Goal: Task Accomplishment & Management: Use online tool/utility

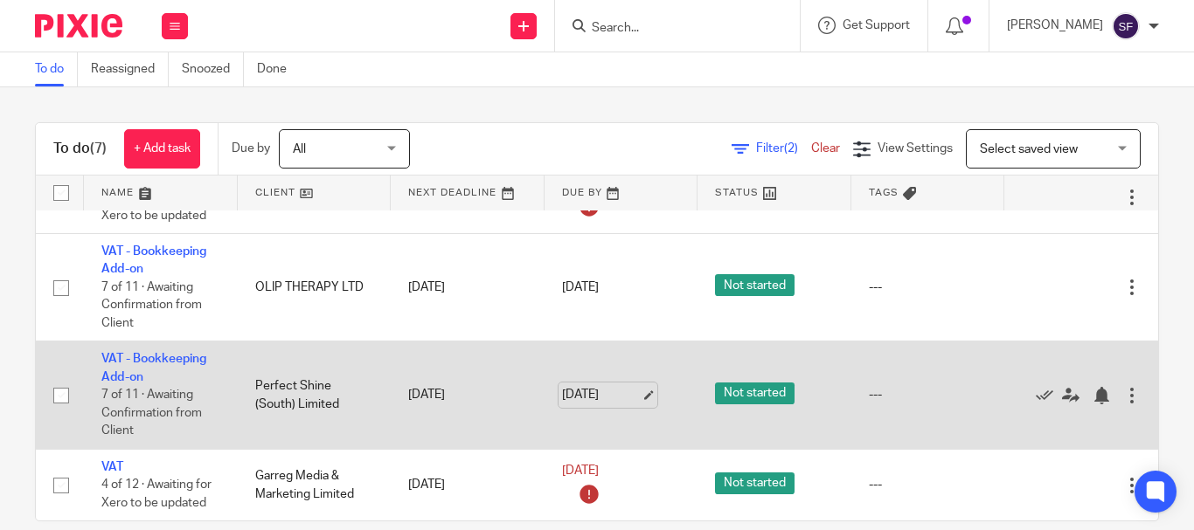
scroll to position [26, 0]
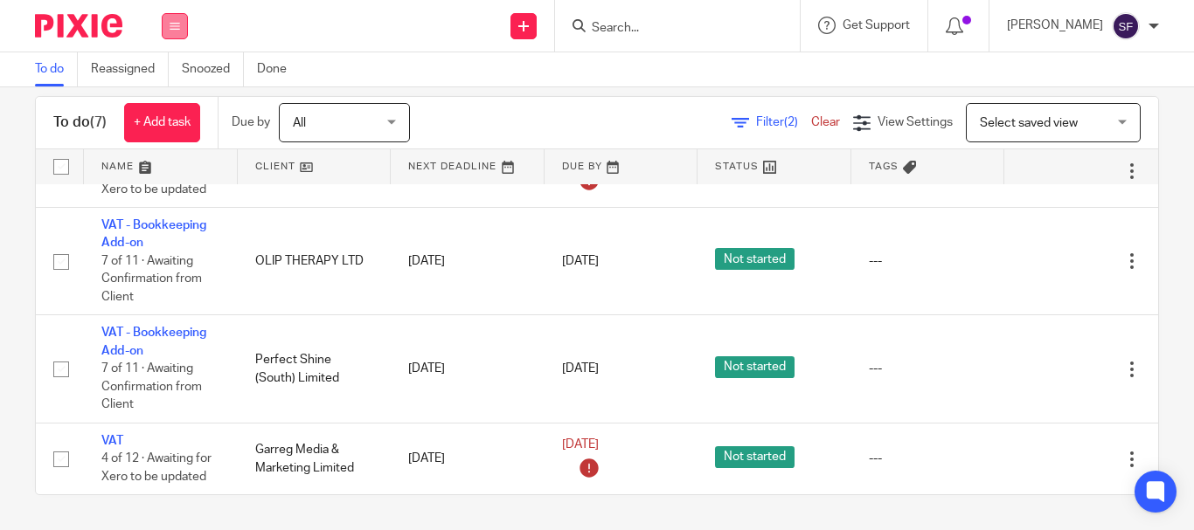
click at [179, 26] on icon at bounding box center [175, 26] width 10 height 10
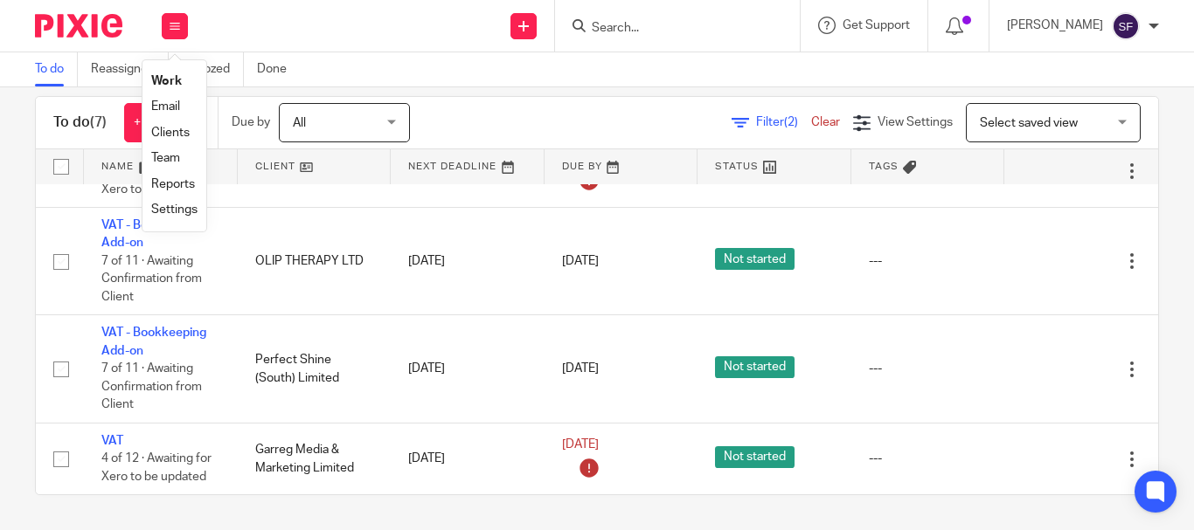
click at [162, 162] on link "Team" at bounding box center [165, 158] width 29 height 12
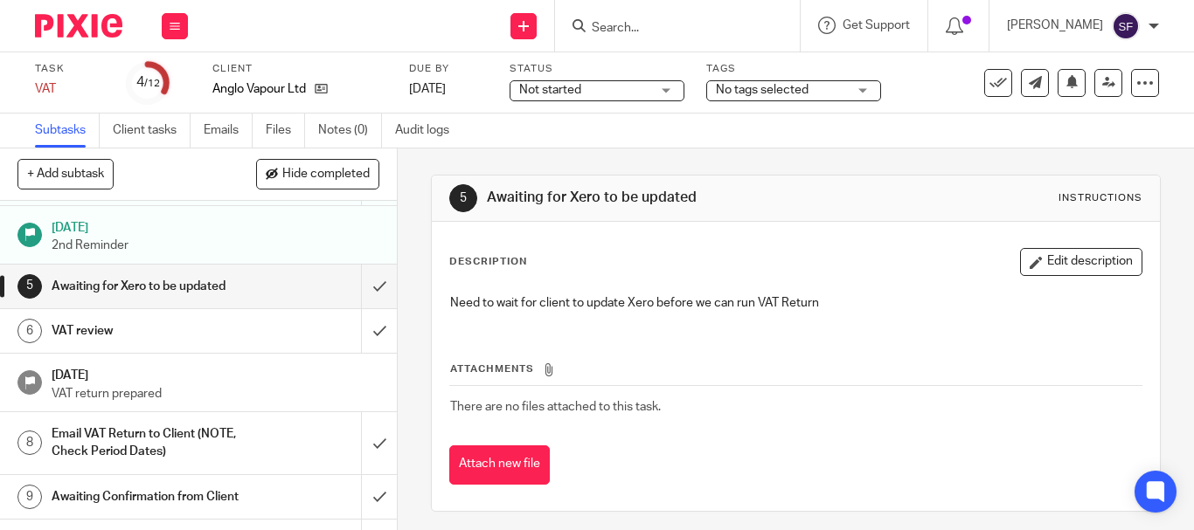
scroll to position [175, 0]
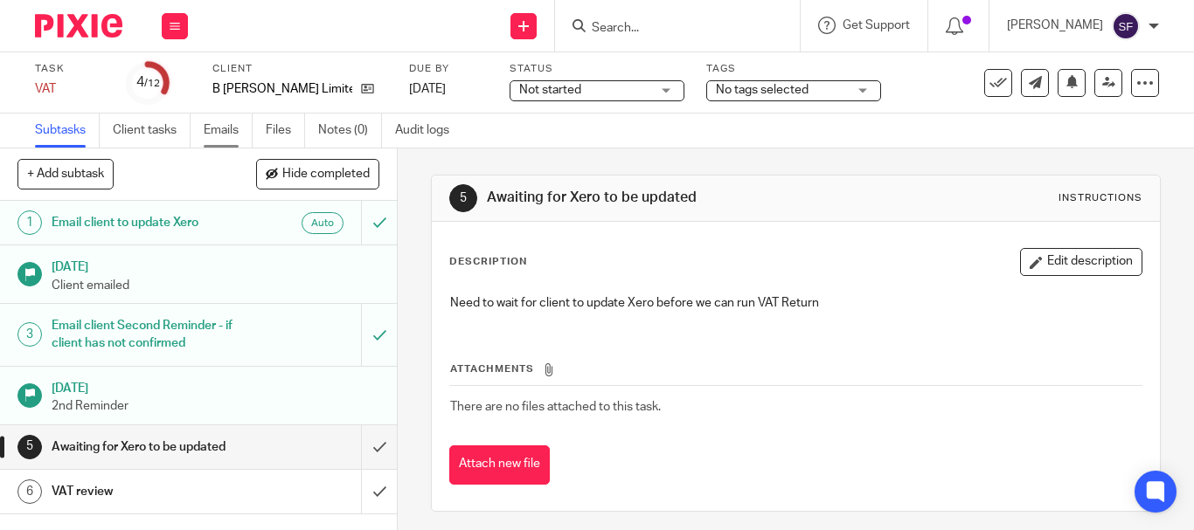
click at [247, 118] on link "Emails" at bounding box center [228, 131] width 49 height 34
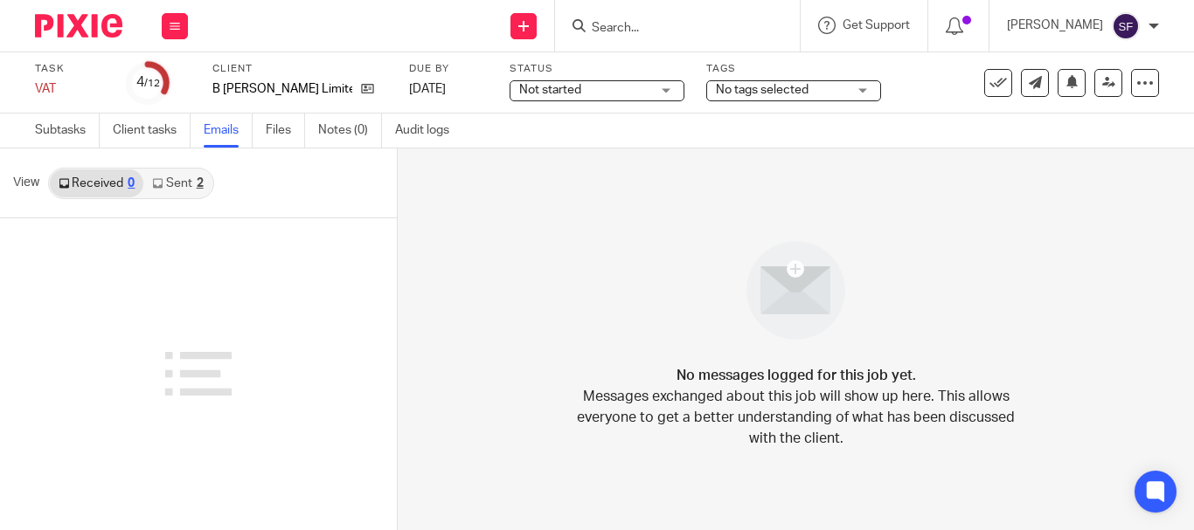
click at [179, 179] on link "Sent 2" at bounding box center [177, 184] width 68 height 28
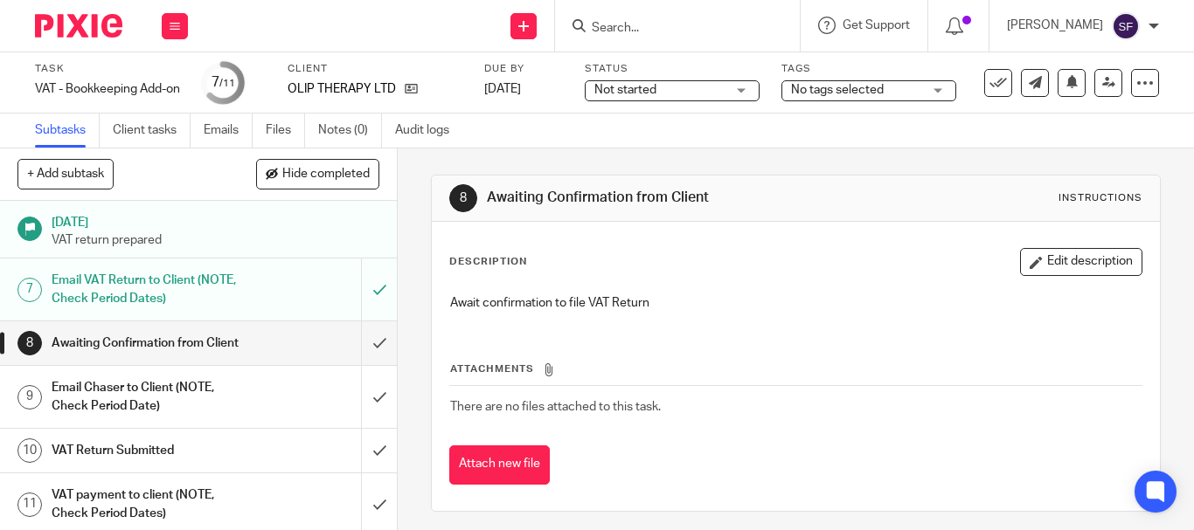
scroll to position [262, 0]
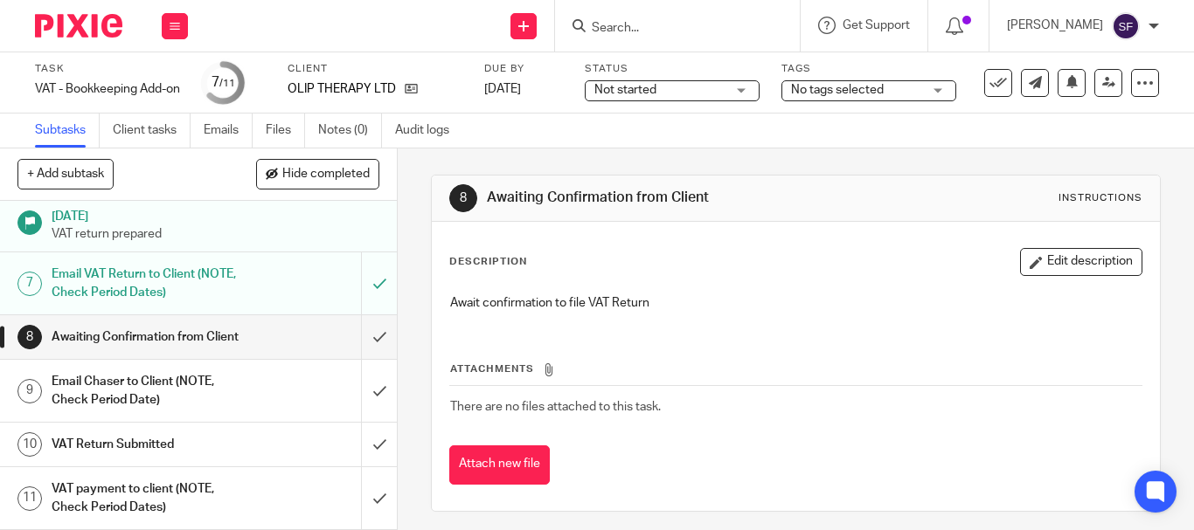
click at [150, 398] on h1 "Email Chaser to Client (NOTE, Check Period Date)" at bounding box center [149, 391] width 195 height 45
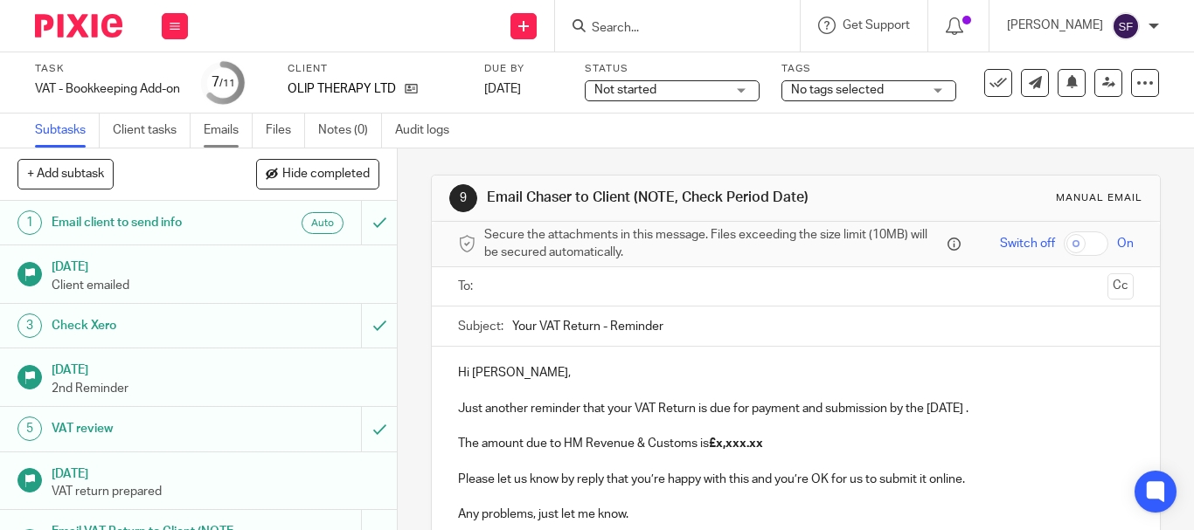
click at [222, 132] on link "Emails" at bounding box center [228, 131] width 49 height 34
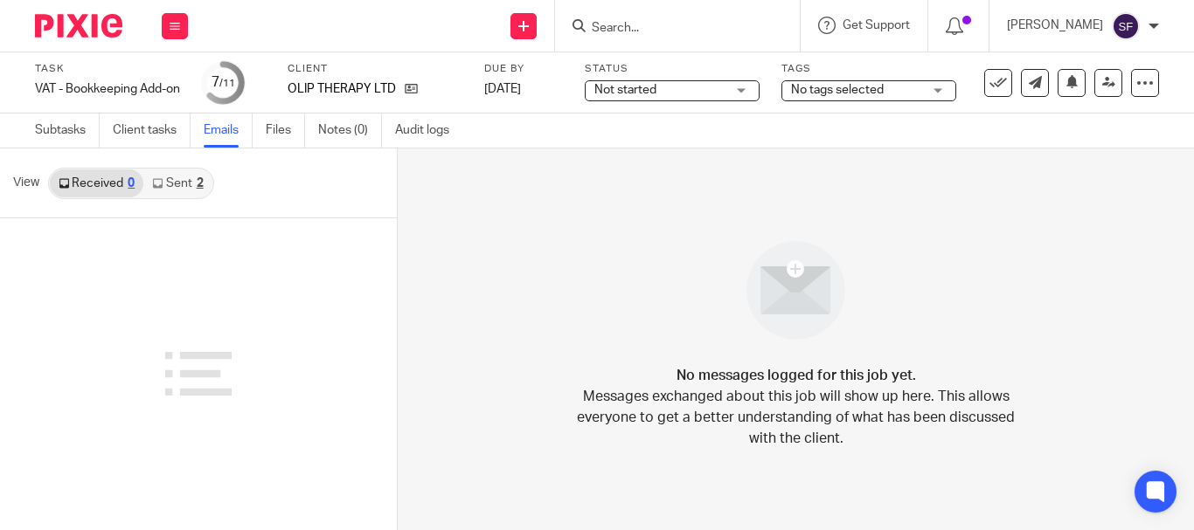
click at [177, 183] on link "Sent 2" at bounding box center [177, 184] width 68 height 28
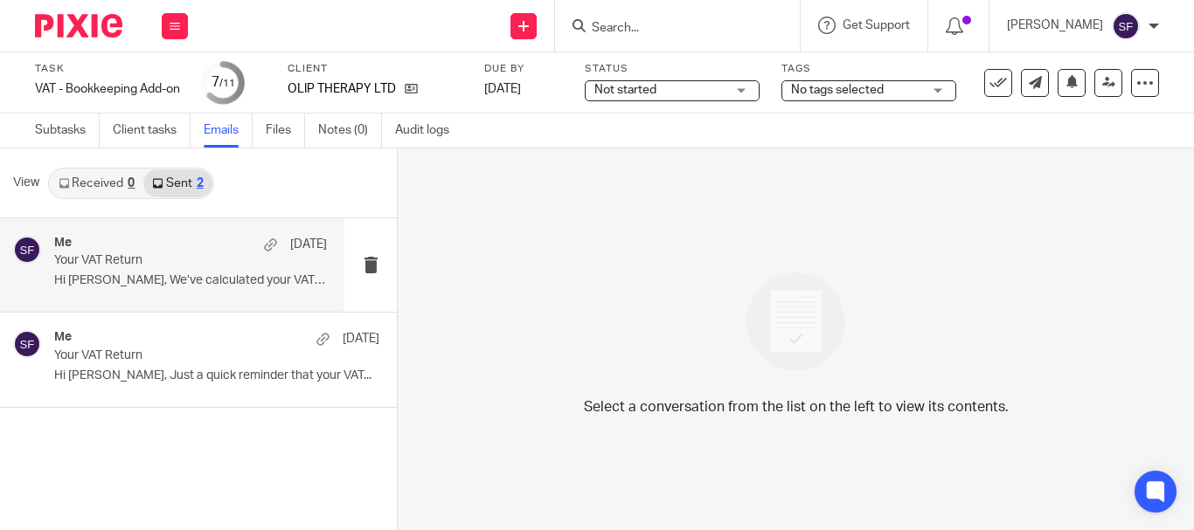
click at [184, 238] on div "Me 9 Sep" at bounding box center [190, 244] width 273 height 17
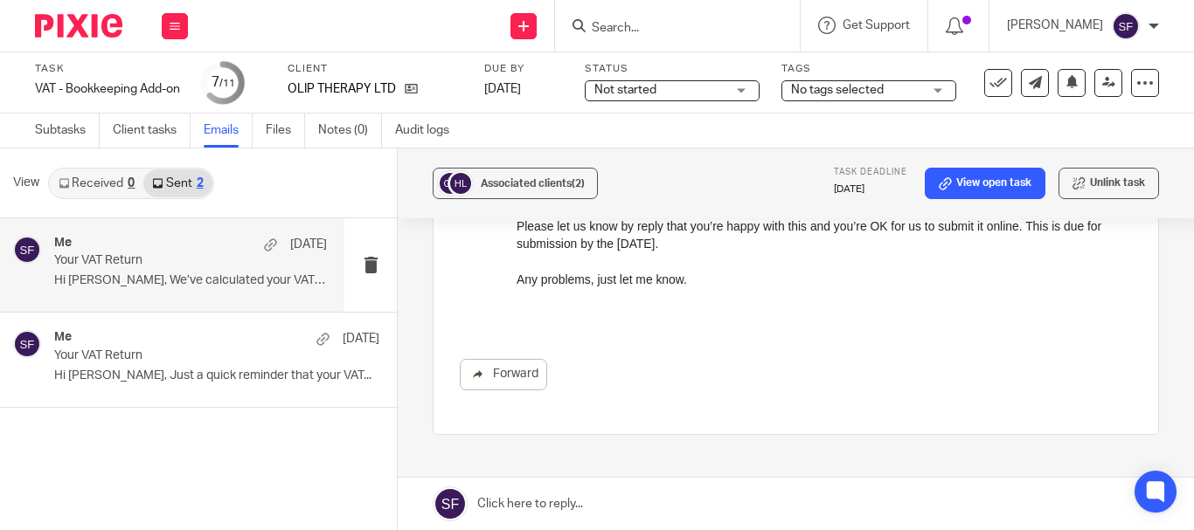
scroll to position [129, 0]
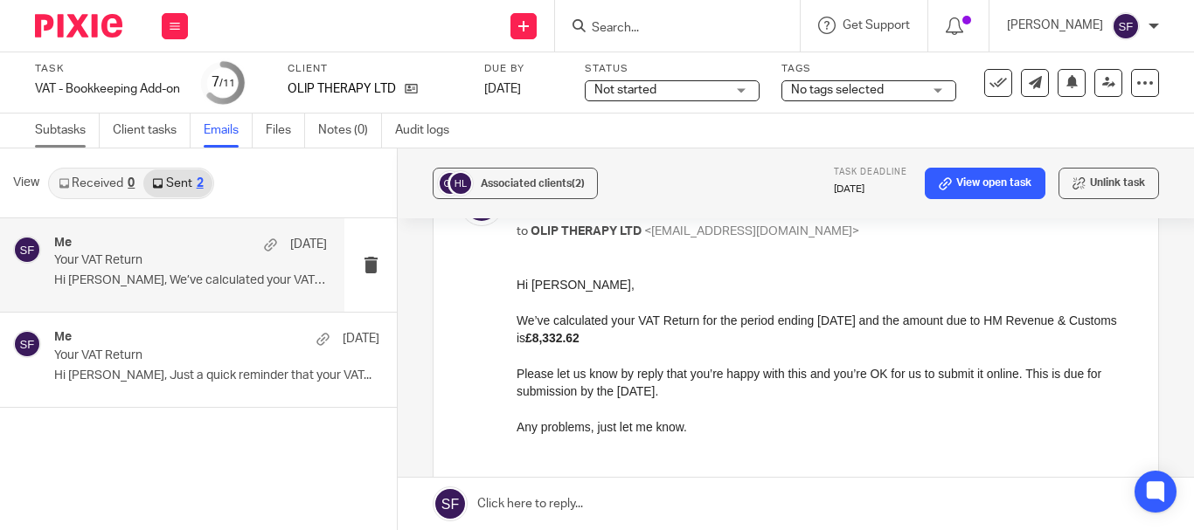
click at [67, 128] on link "Subtasks" at bounding box center [67, 131] width 65 height 34
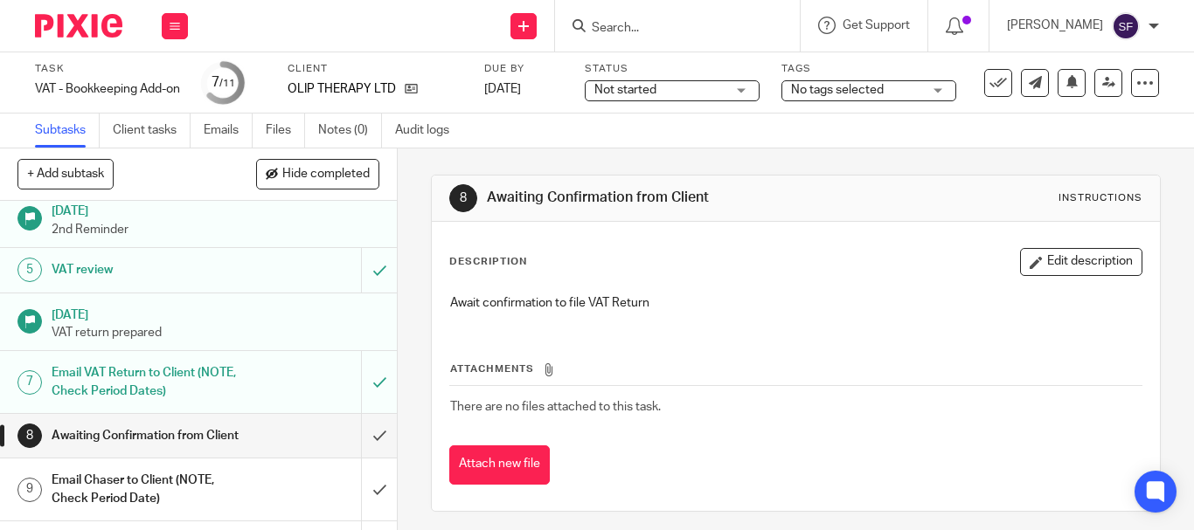
scroll to position [175, 0]
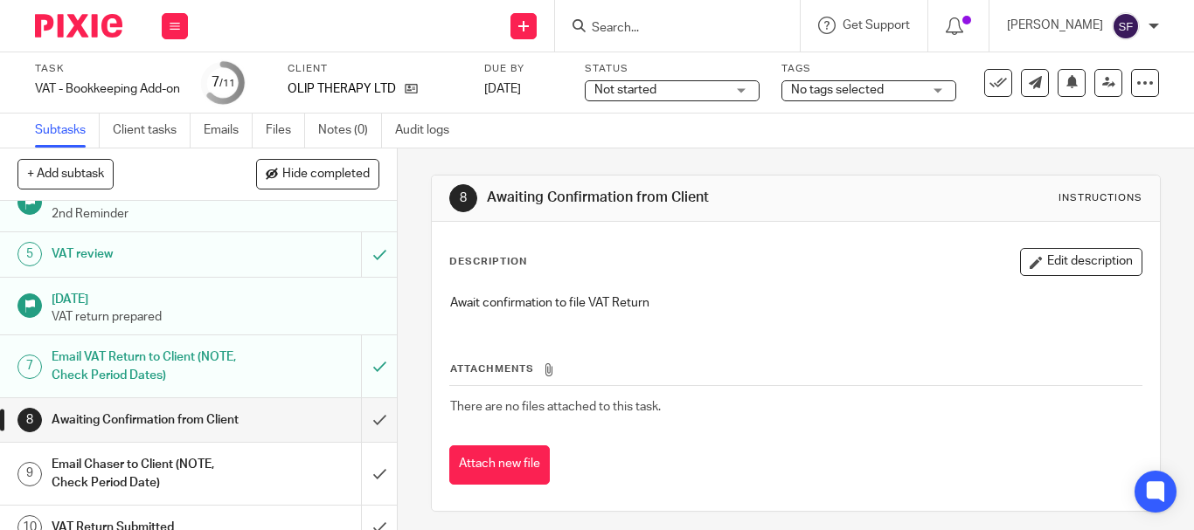
drag, startPoint x: 174, startPoint y: 280, endPoint x: 413, endPoint y: 188, distance: 256.4
click at [413, 188] on div "8 Awaiting Confirmation from Client Instructions Description Edit description A…" at bounding box center [796, 340] width 796 height 382
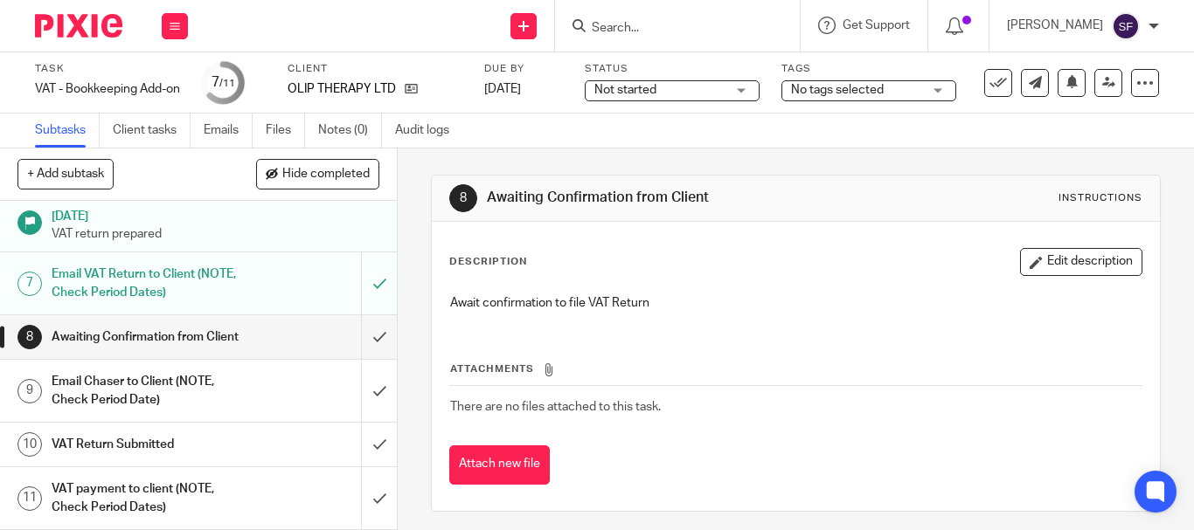
scroll to position [275, 0]
click at [153, 413] on h1 "Email Chaser to Client (NOTE, Check Period Date)" at bounding box center [149, 391] width 195 height 45
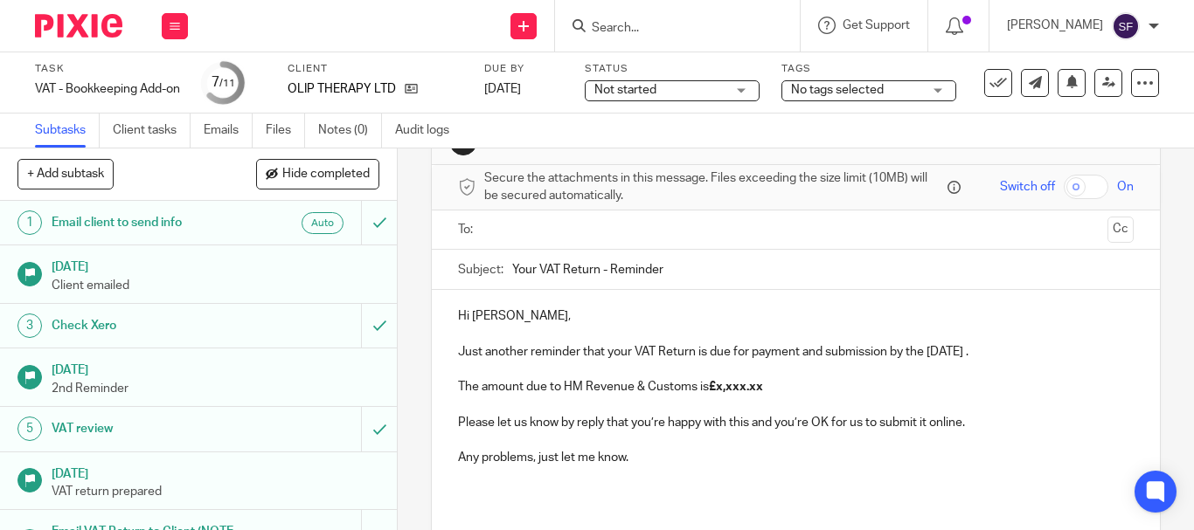
scroll to position [87, 0]
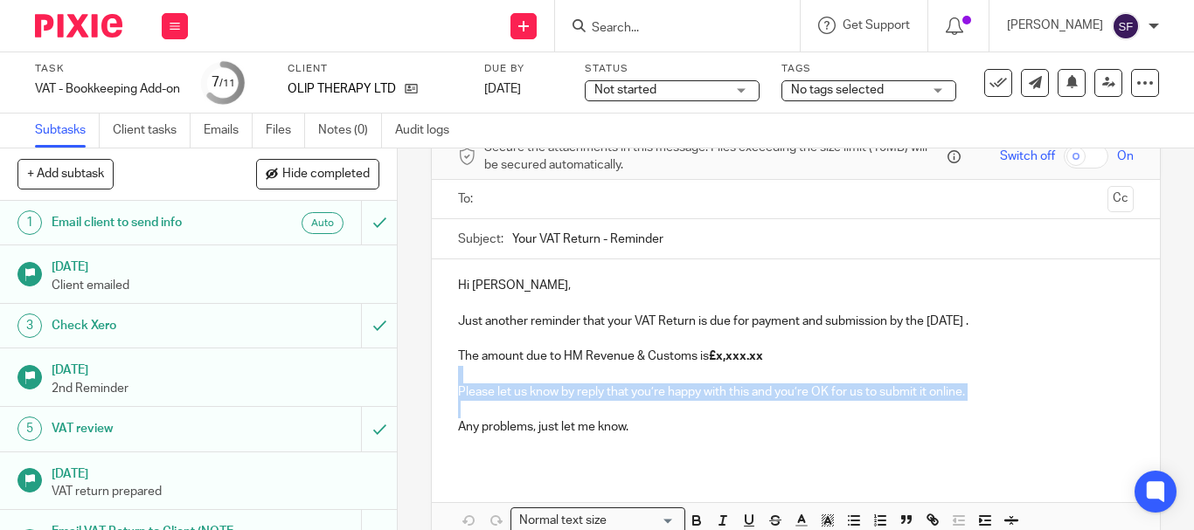
drag, startPoint x: 973, startPoint y: 404, endPoint x: 405, endPoint y: 378, distance: 568.6
click at [405, 378] on div "9 Email Chaser to Client (NOTE, Check Period Date) Manual email Secure the atta…" at bounding box center [796, 340] width 796 height 382
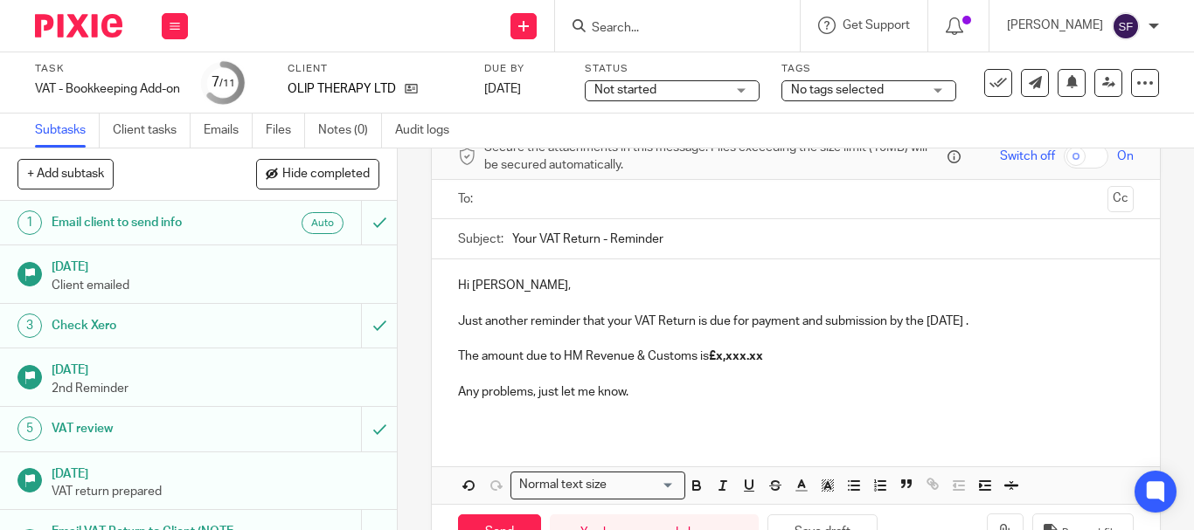
click at [1013, 327] on p "Just another reminder that your VAT Return is due for payment and submission by…" at bounding box center [795, 321] width 675 height 17
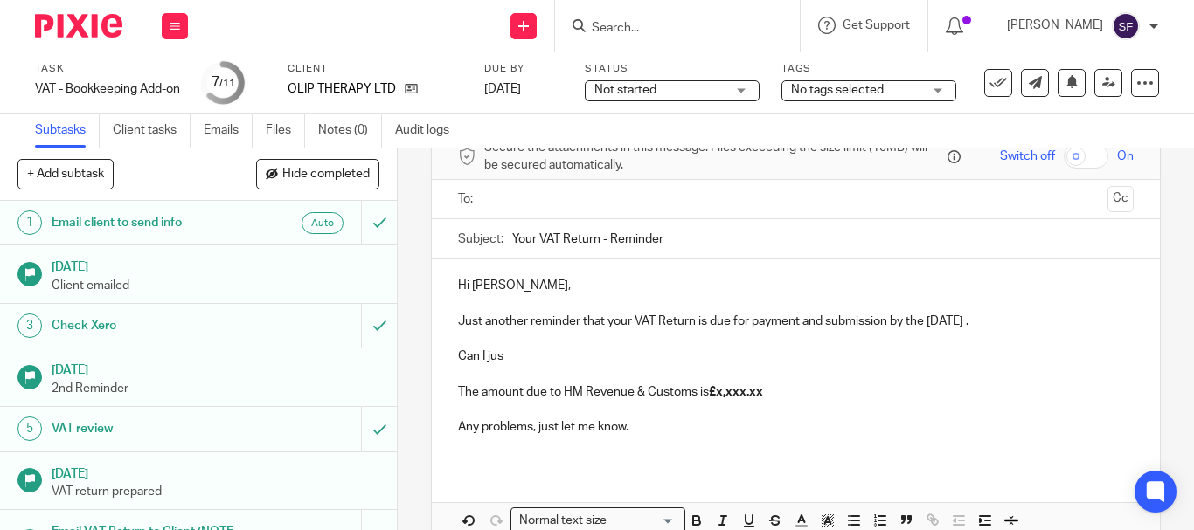
click at [521, 344] on p at bounding box center [795, 338] width 675 height 17
click at [509, 364] on p "Can I jus" at bounding box center [795, 356] width 675 height 17
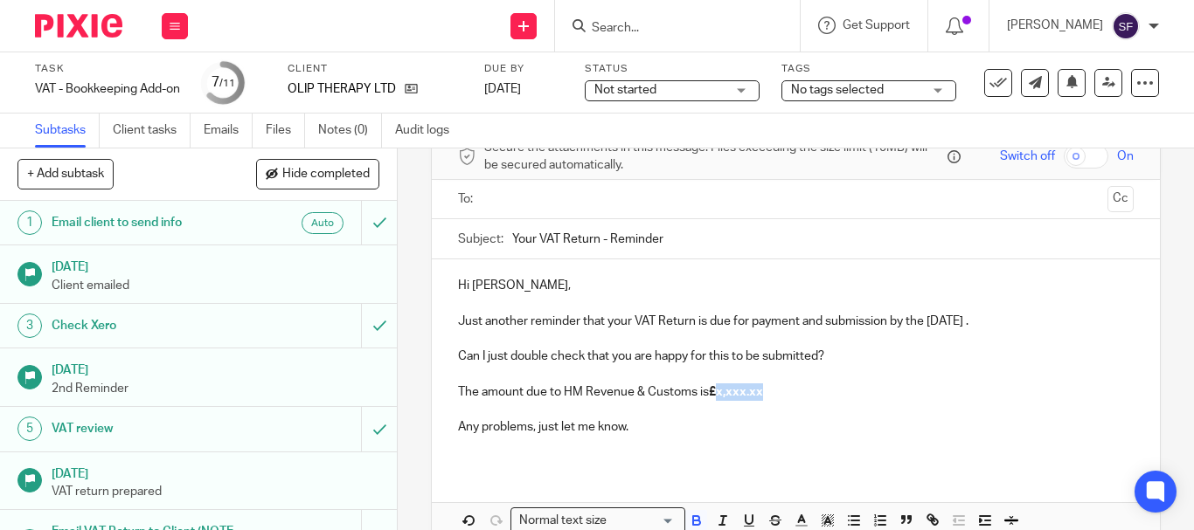
drag, startPoint x: 712, startPoint y: 391, endPoint x: 758, endPoint y: 397, distance: 45.9
click at [758, 397] on strong "£x,xxx.xx" at bounding box center [736, 392] width 54 height 12
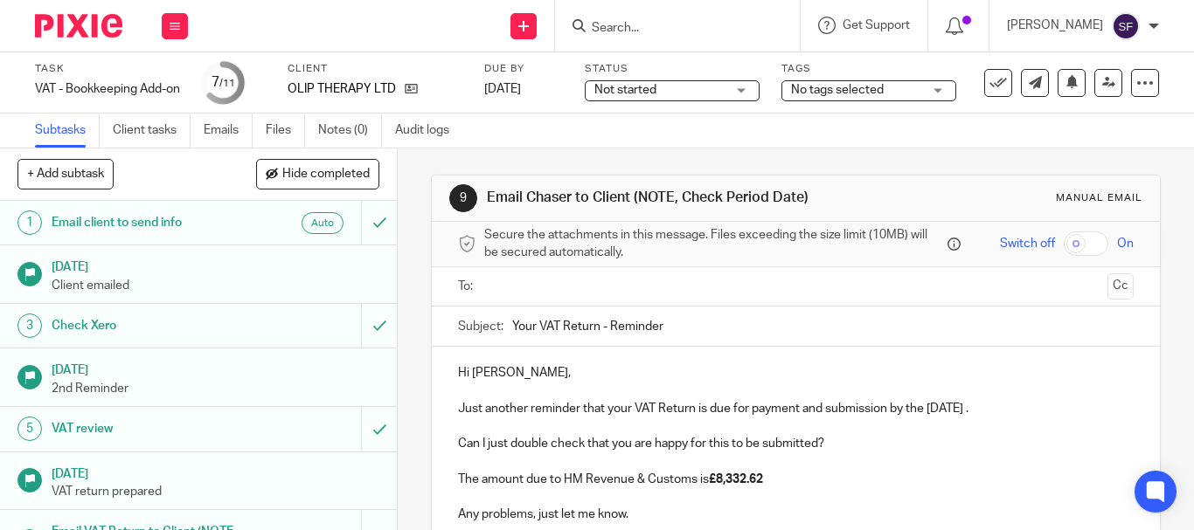
click at [513, 277] on input "text" at bounding box center [794, 287] width 609 height 20
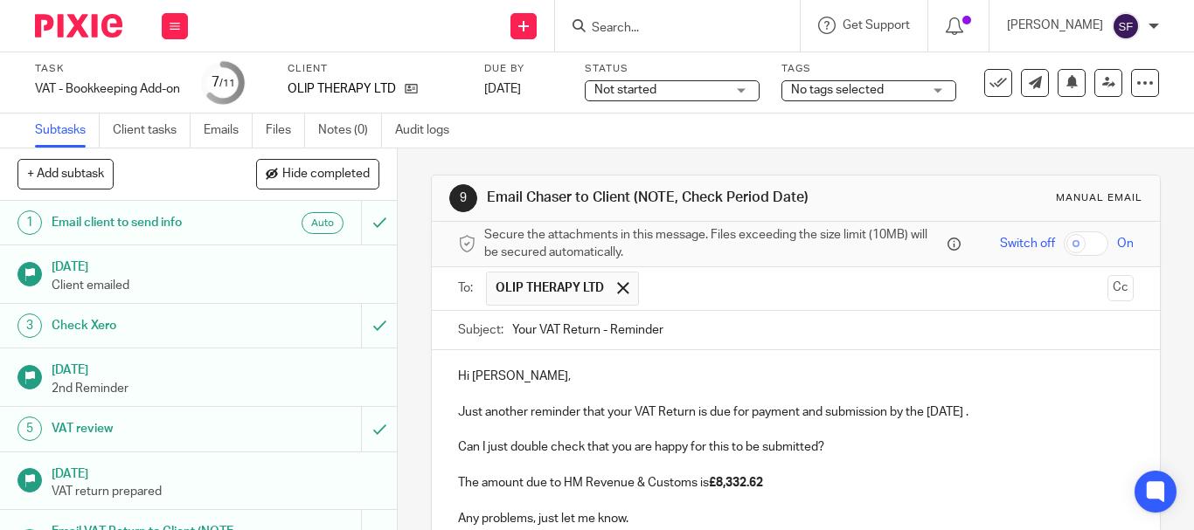
scroll to position [184, 0]
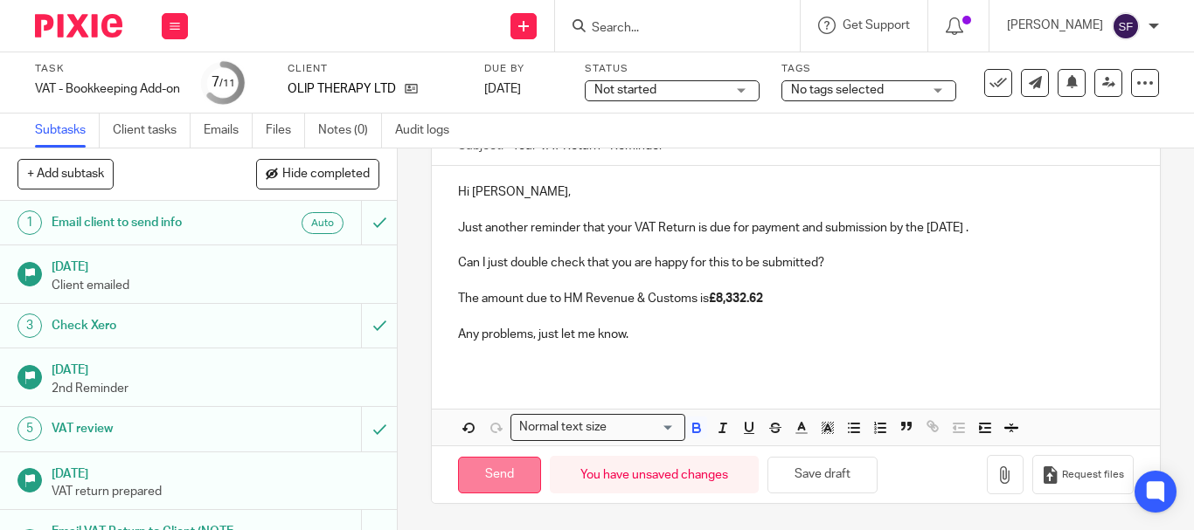
click at [501, 468] on input "Send" at bounding box center [499, 476] width 83 height 38
type input "Sent"
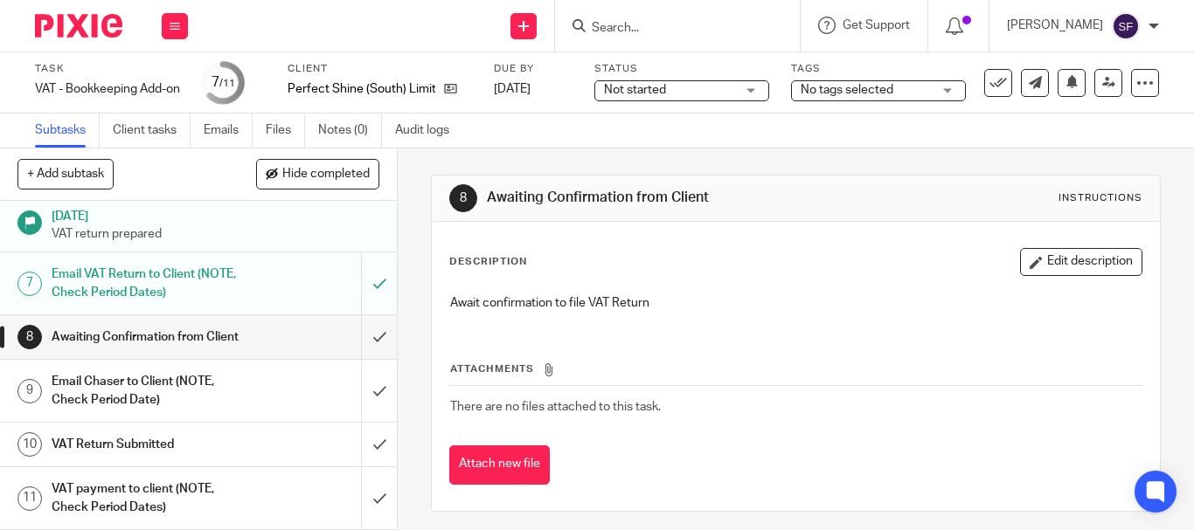
scroll to position [275, 0]
click at [231, 133] on link "Emails" at bounding box center [228, 131] width 49 height 34
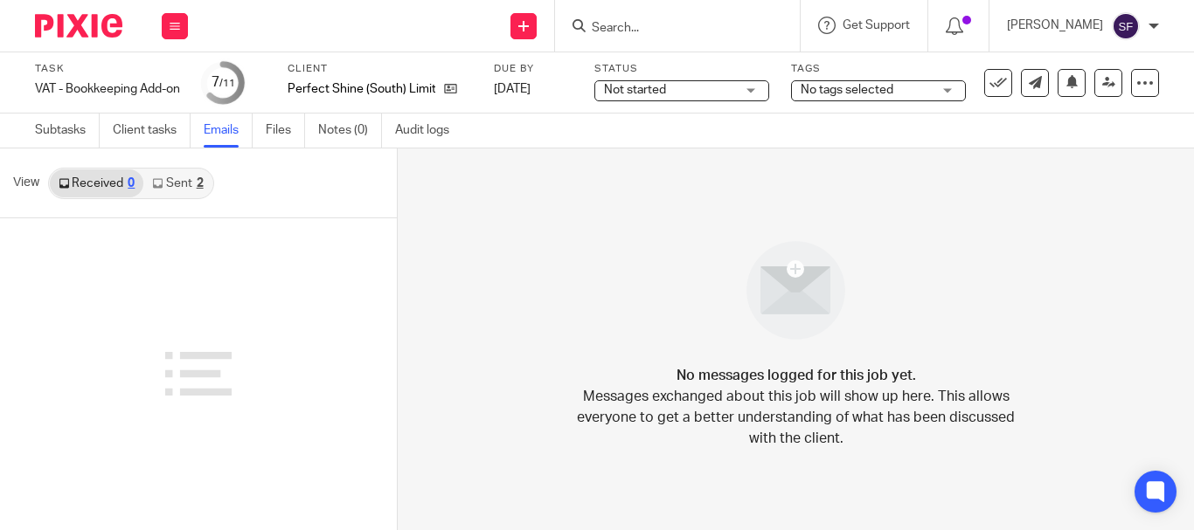
click at [172, 195] on link "Sent 2" at bounding box center [177, 184] width 68 height 28
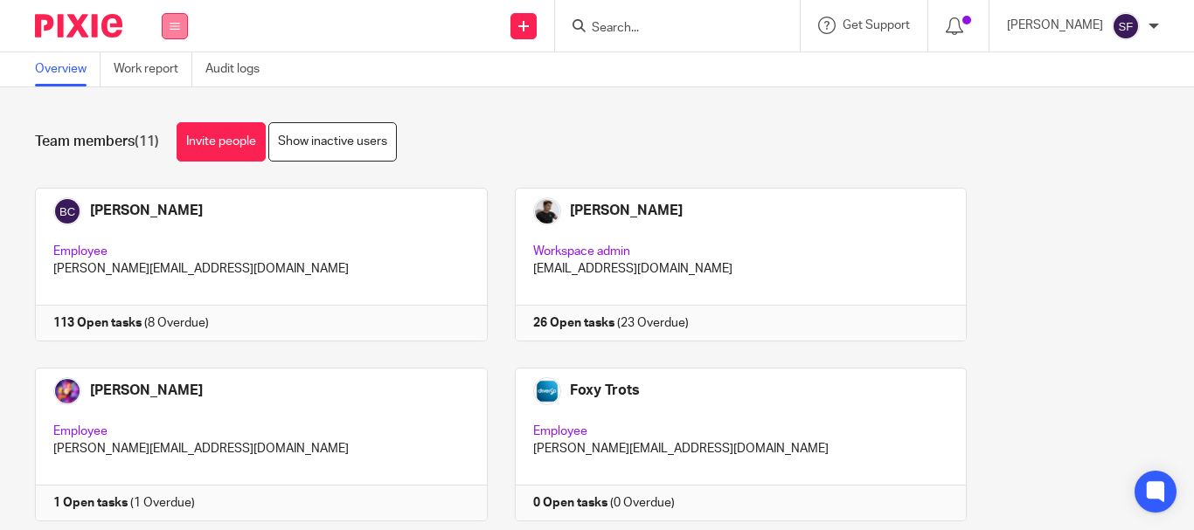
click at [179, 25] on icon at bounding box center [175, 26] width 10 height 10
click at [174, 81] on link "Work" at bounding box center [165, 81] width 28 height 12
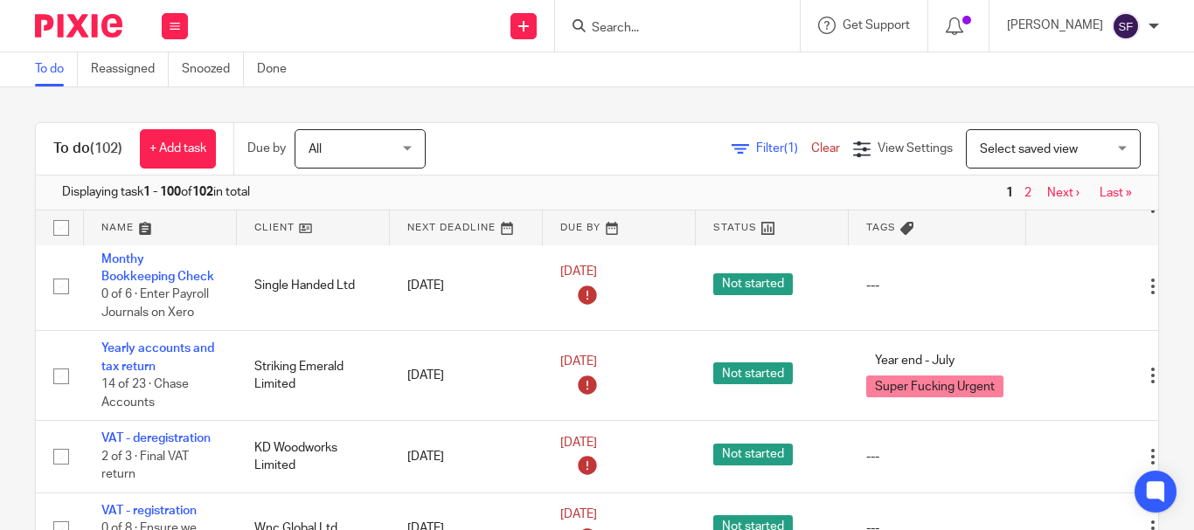
scroll to position [786, 0]
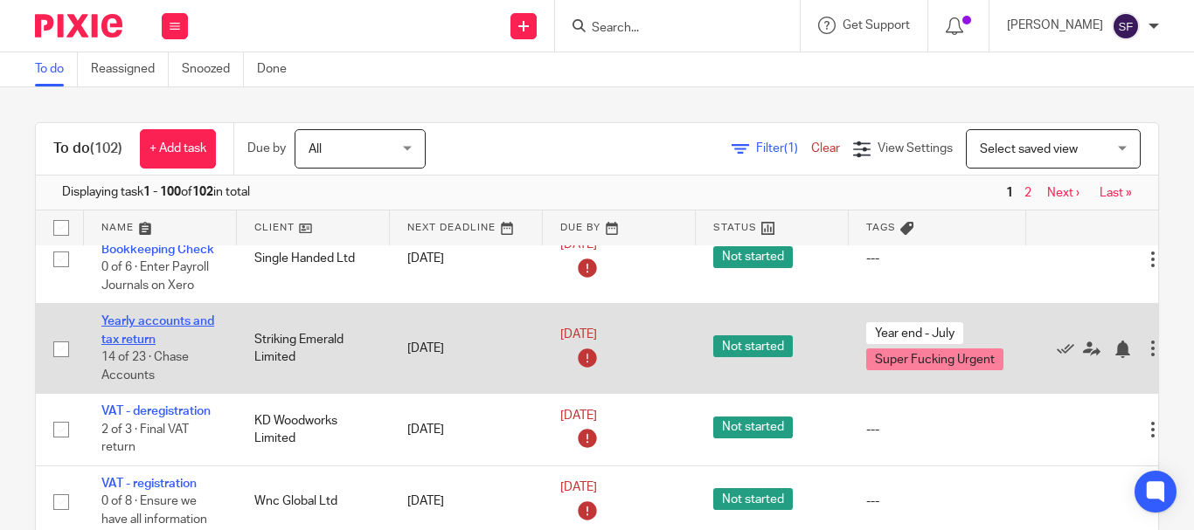
drag, startPoint x: 187, startPoint y: 329, endPoint x: 161, endPoint y: 321, distance: 27.4
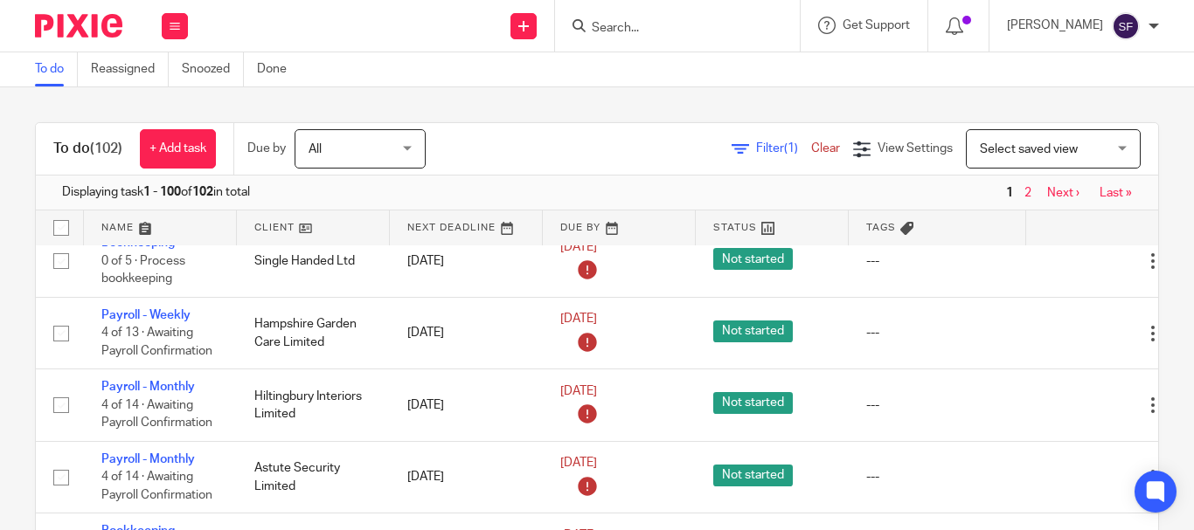
scroll to position [1660, 0]
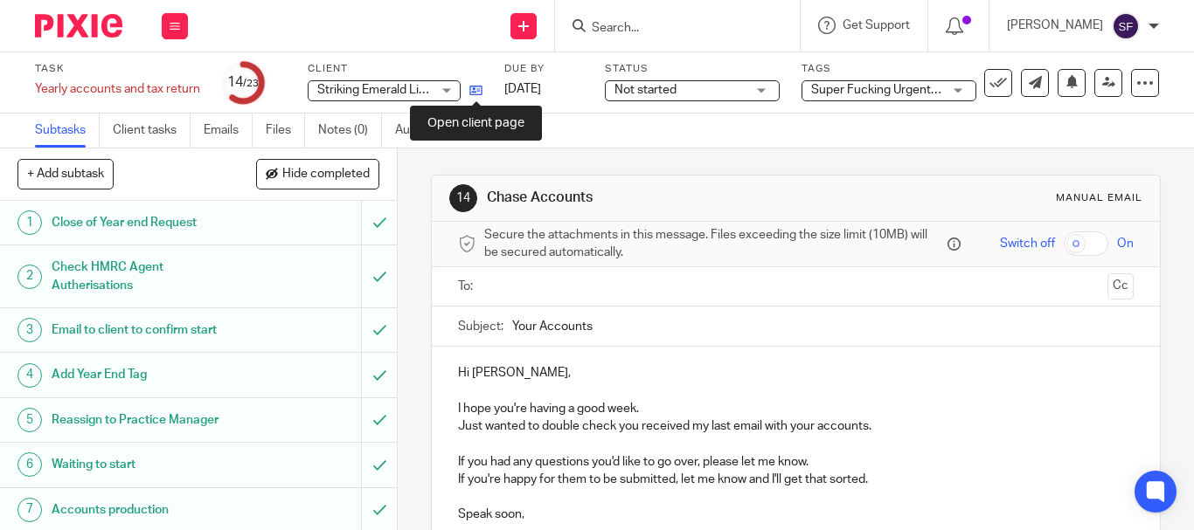
click at [476, 89] on icon at bounding box center [475, 90] width 13 height 13
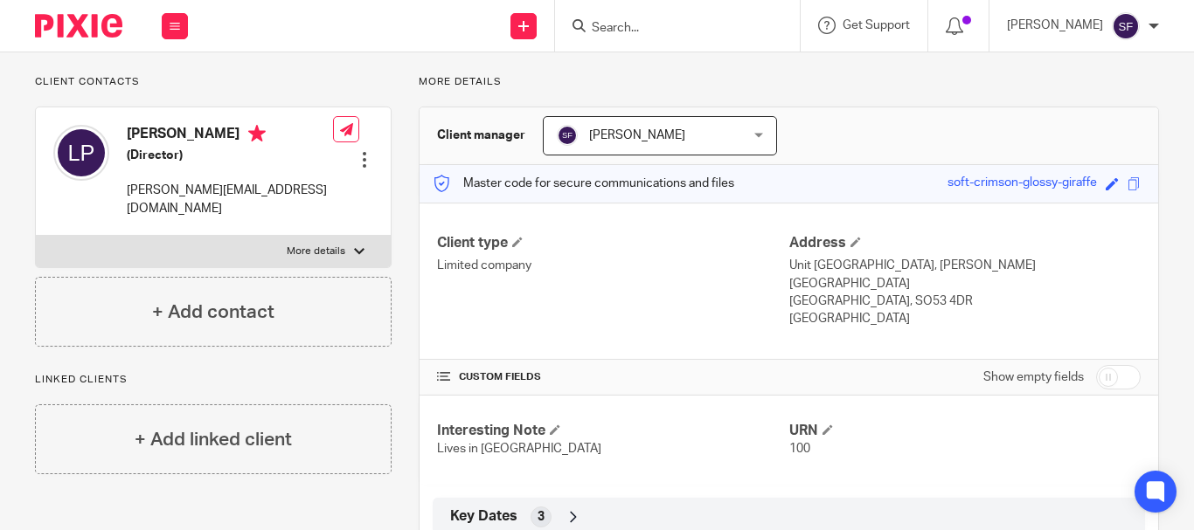
scroll to position [262, 0]
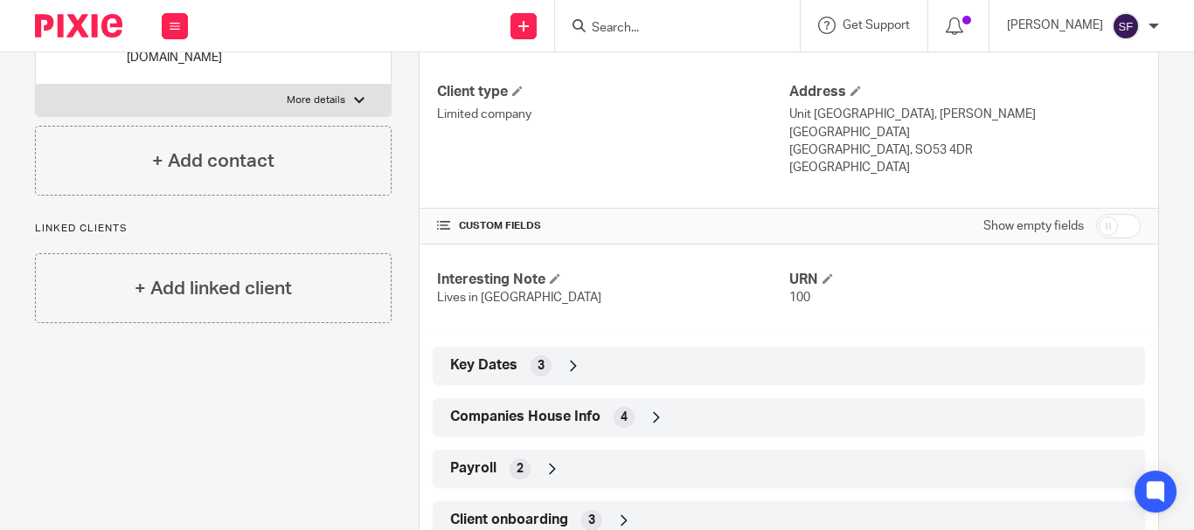
click at [527, 417] on span "Companies House Info" at bounding box center [525, 417] width 150 height 18
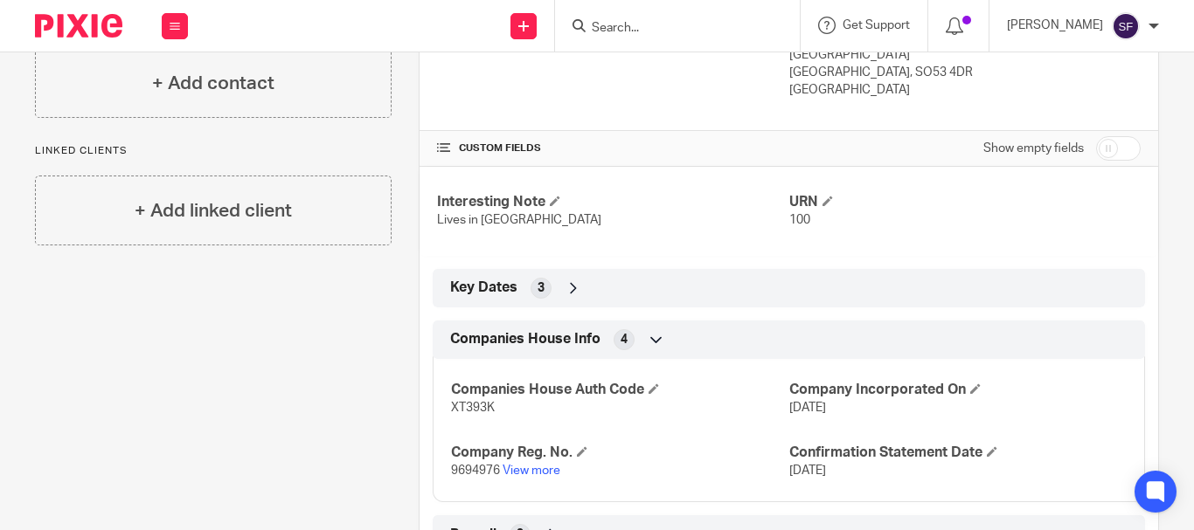
scroll to position [437, 0]
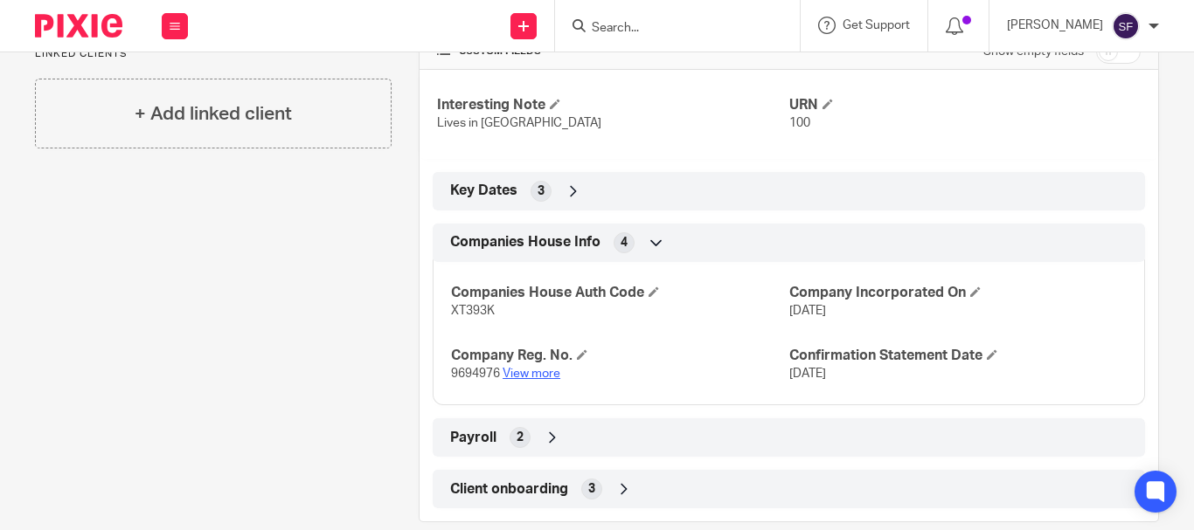
click at [537, 373] on link "View more" at bounding box center [531, 374] width 58 height 12
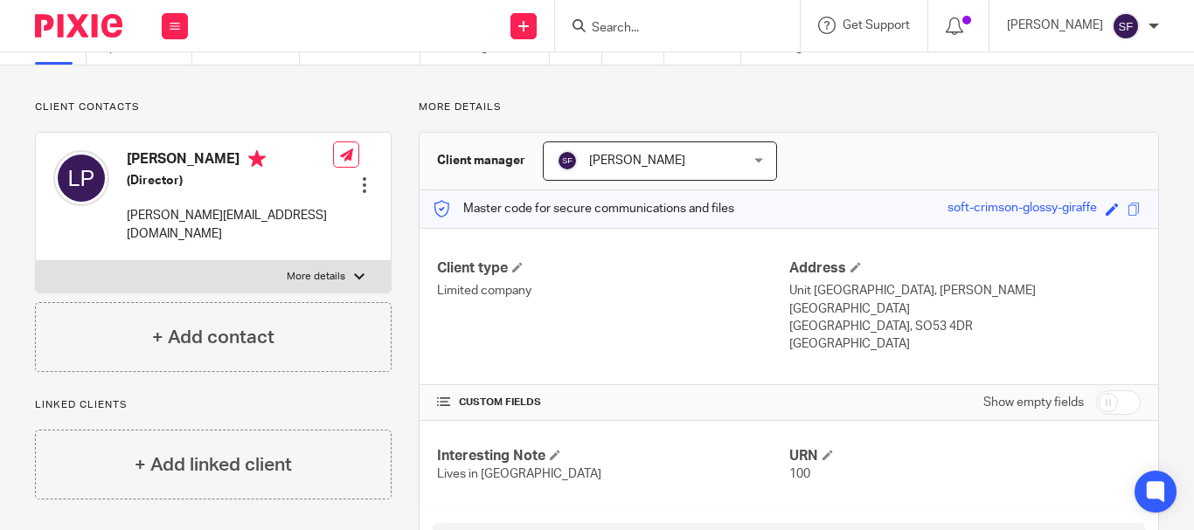
scroll to position [0, 0]
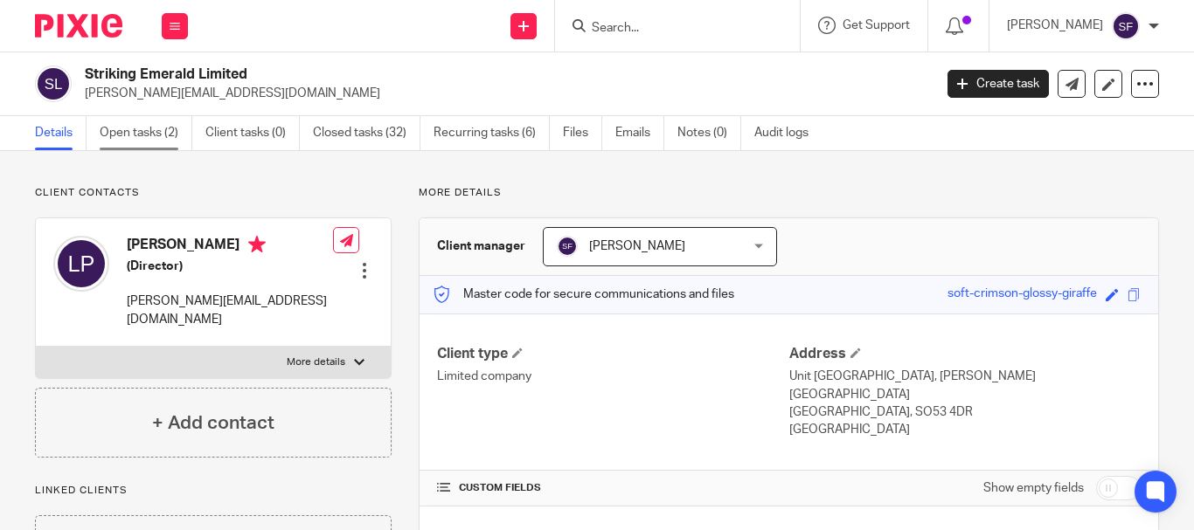
click at [164, 128] on link "Open tasks (2)" at bounding box center [146, 133] width 93 height 34
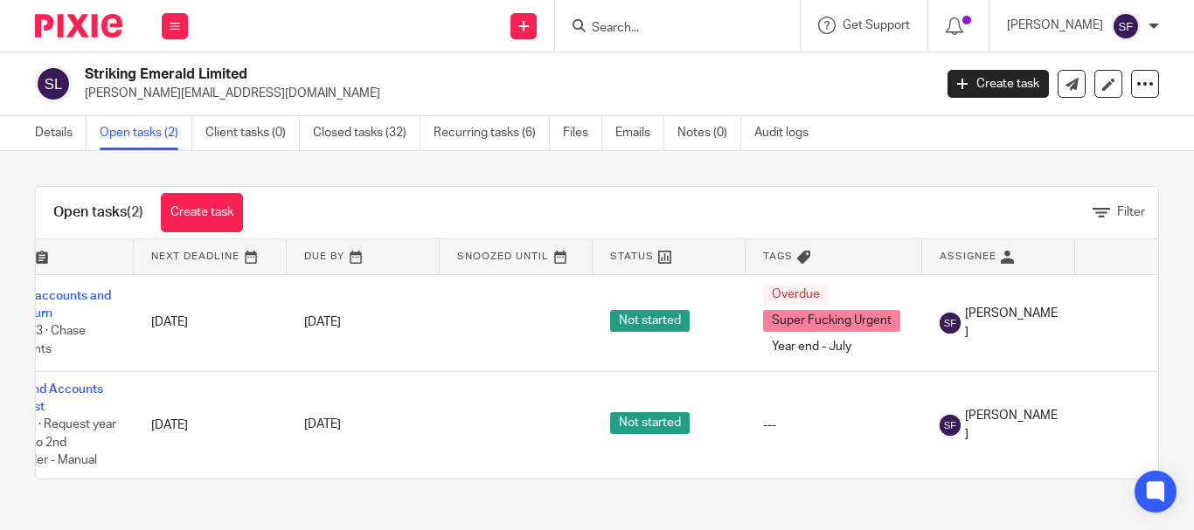
scroll to position [0, 59]
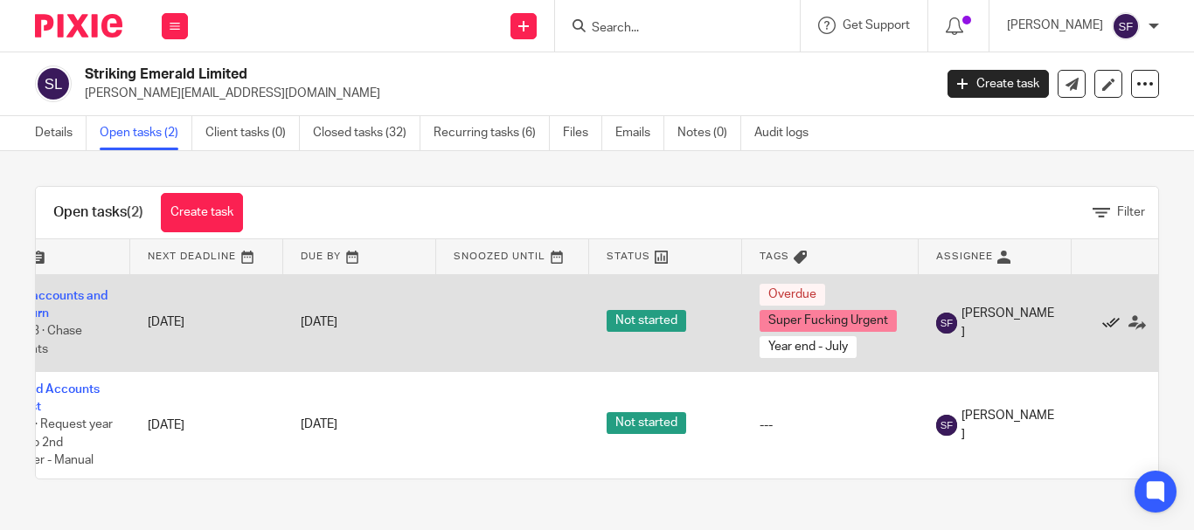
click at [1107, 325] on icon at bounding box center [1110, 323] width 17 height 17
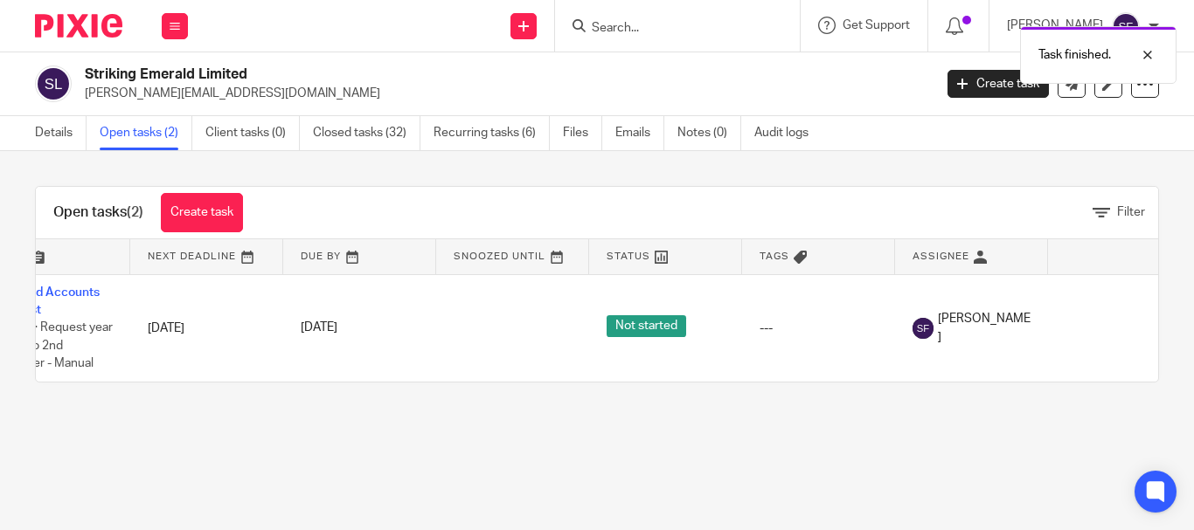
scroll to position [0, 0]
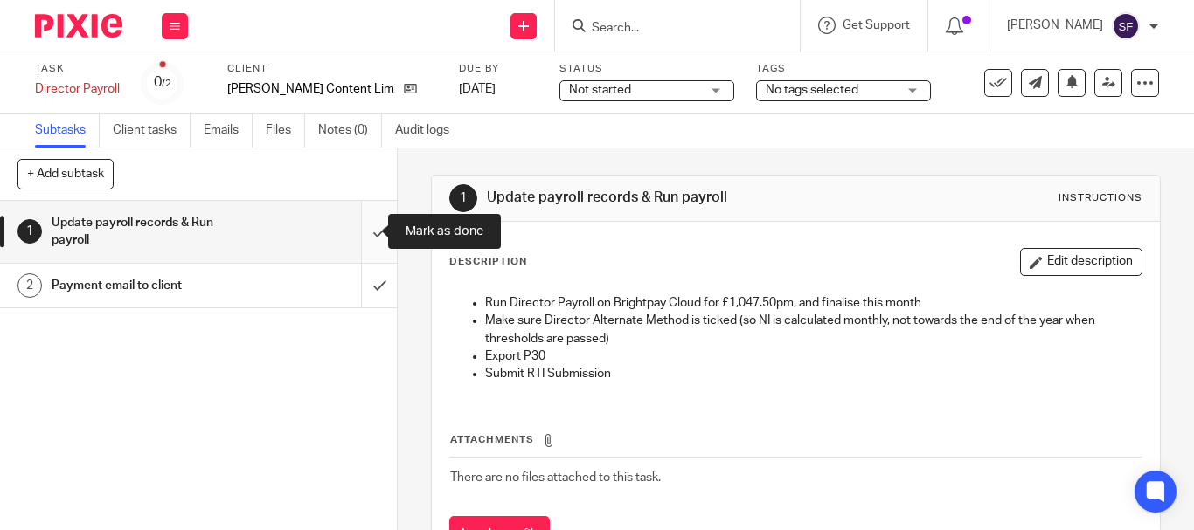
click at [355, 236] on input "submit" at bounding box center [198, 232] width 397 height 62
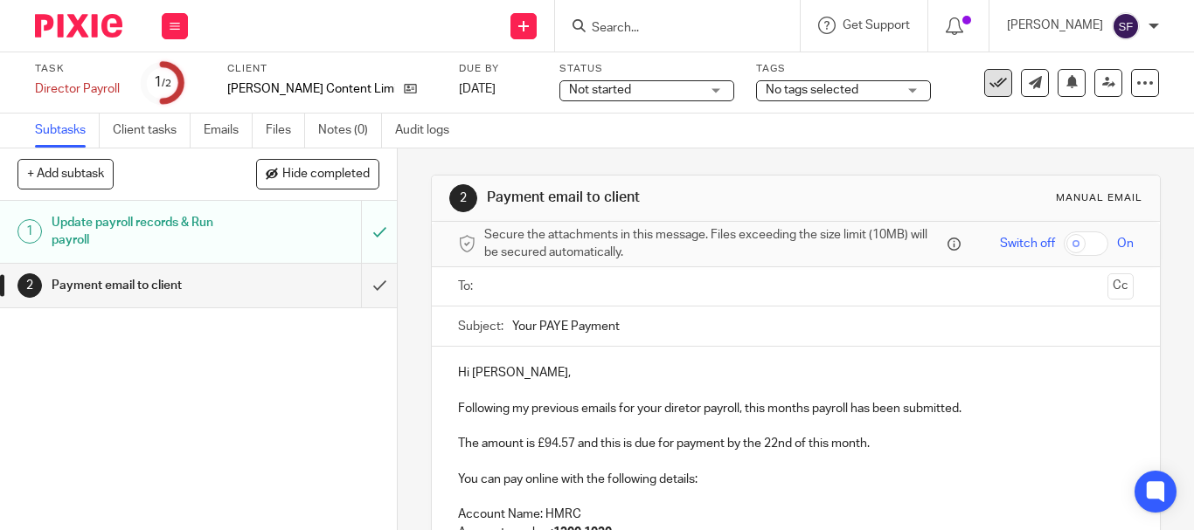
click at [989, 81] on icon at bounding box center [997, 82] width 17 height 17
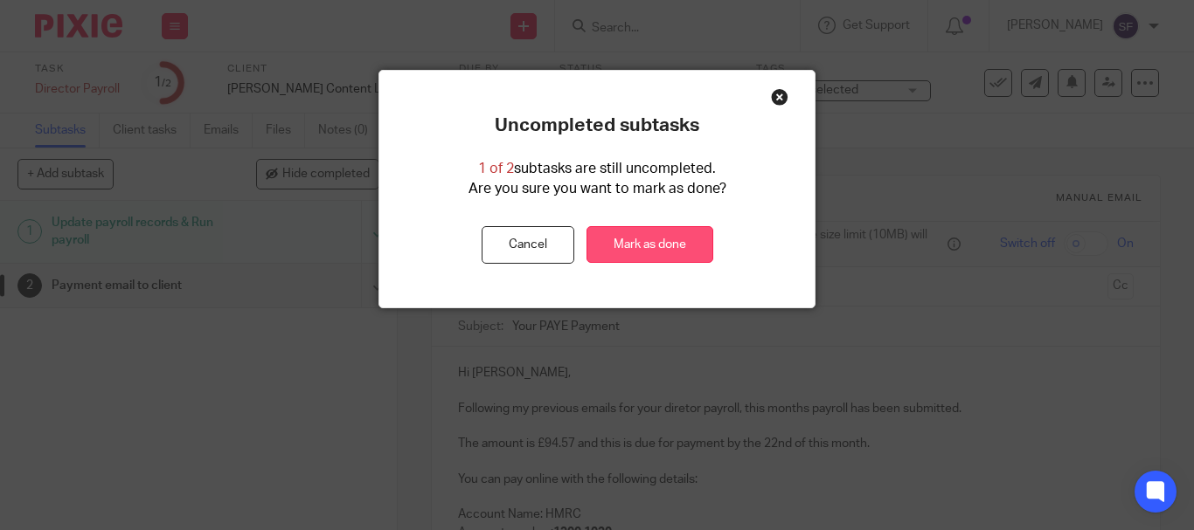
click at [658, 233] on link "Mark as done" at bounding box center [649, 245] width 127 height 38
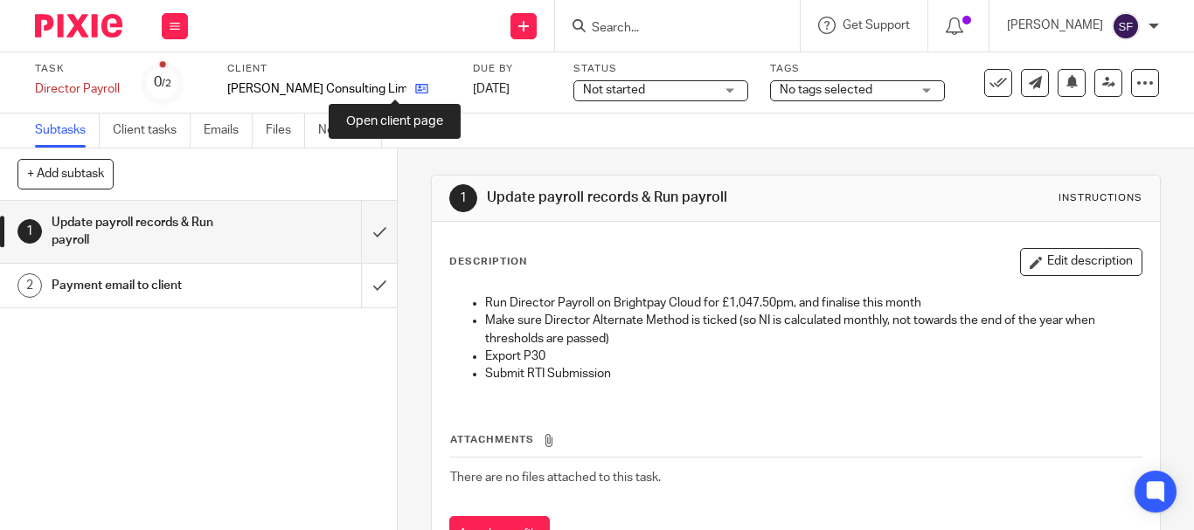
click at [415, 94] on icon at bounding box center [421, 88] width 13 height 13
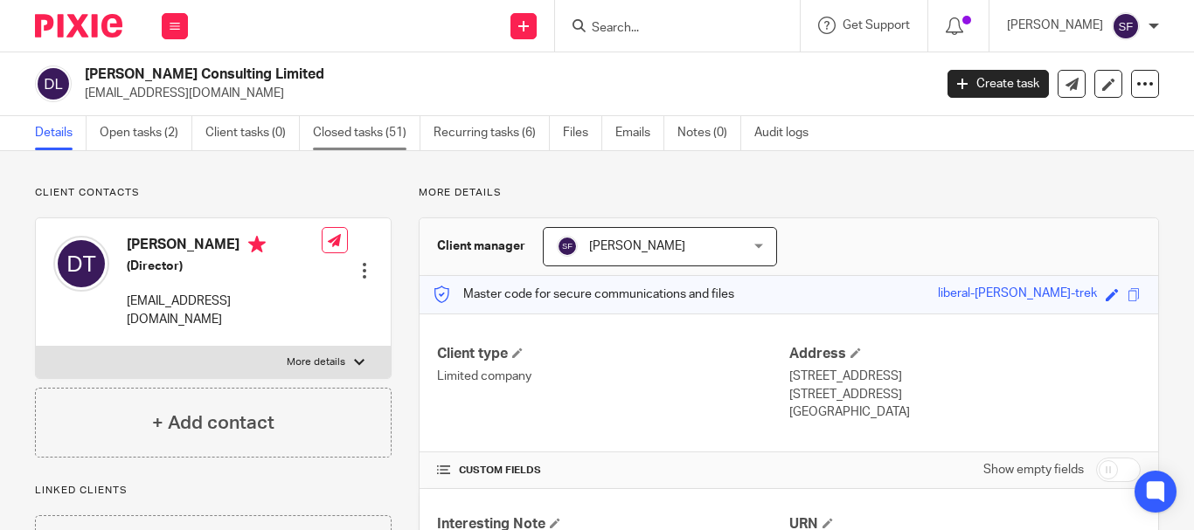
click at [378, 137] on link "Closed tasks (51)" at bounding box center [366, 133] width 107 height 34
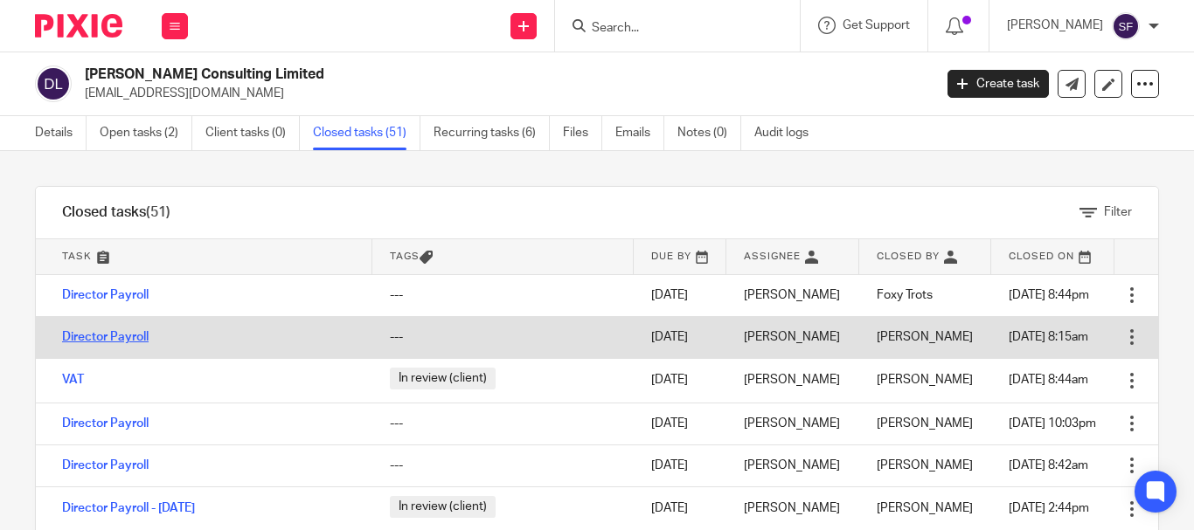
click at [109, 333] on link "Director Payroll" at bounding box center [105, 337] width 87 height 12
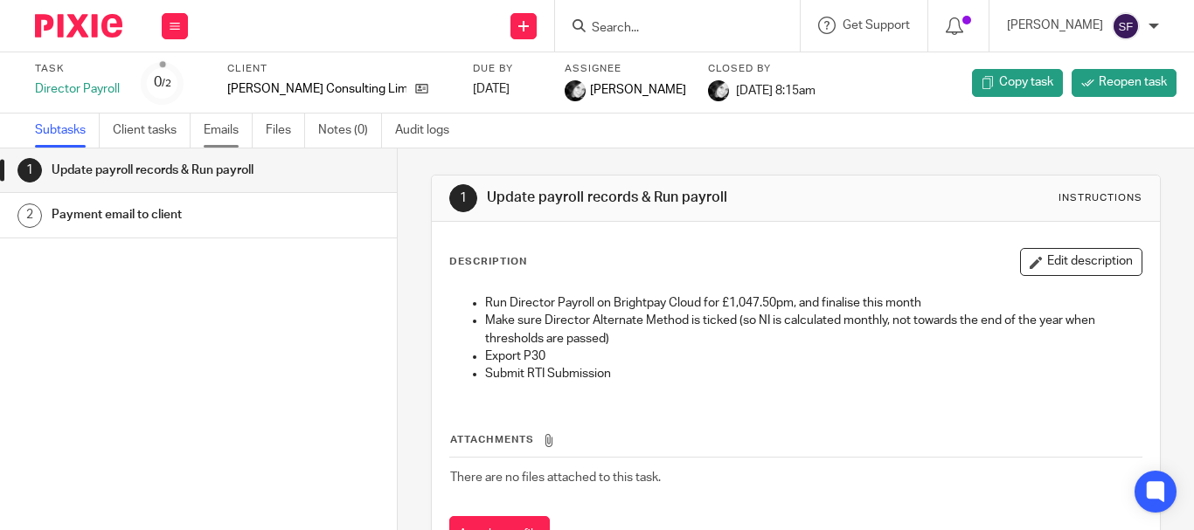
click at [214, 139] on link "Emails" at bounding box center [228, 131] width 49 height 34
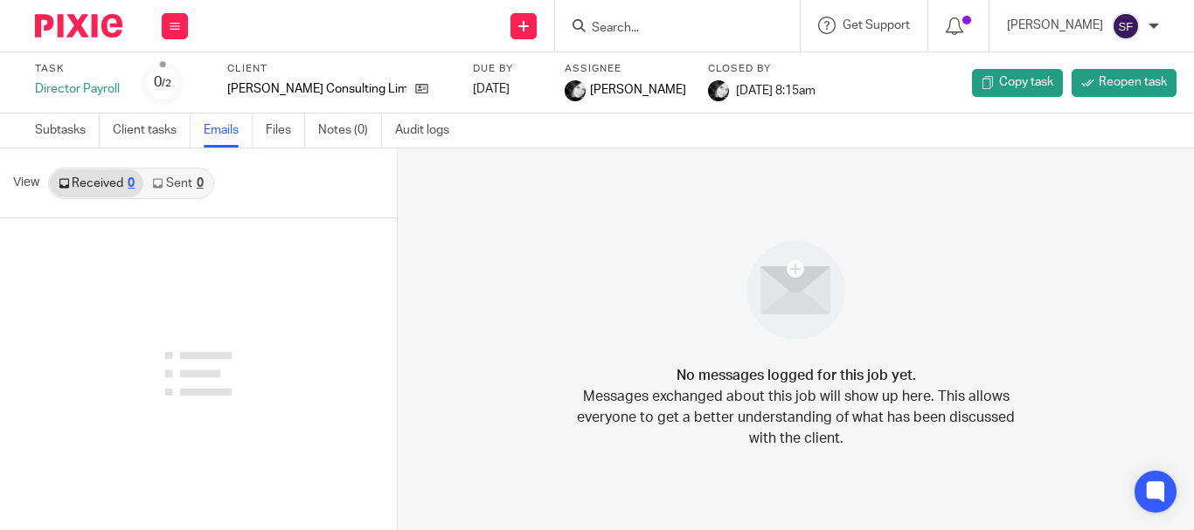
drag, startPoint x: 118, startPoint y: 31, endPoint x: 128, endPoint y: 37, distance: 11.4
drag, startPoint x: 128, startPoint y: 37, endPoint x: 608, endPoint y: 178, distance: 501.0
click at [608, 178] on div "No messages logged for this job yet. Messages exchanged about this job will sho…" at bounding box center [796, 340] width 796 height 382
click at [197, 187] on div "0" at bounding box center [200, 183] width 7 height 12
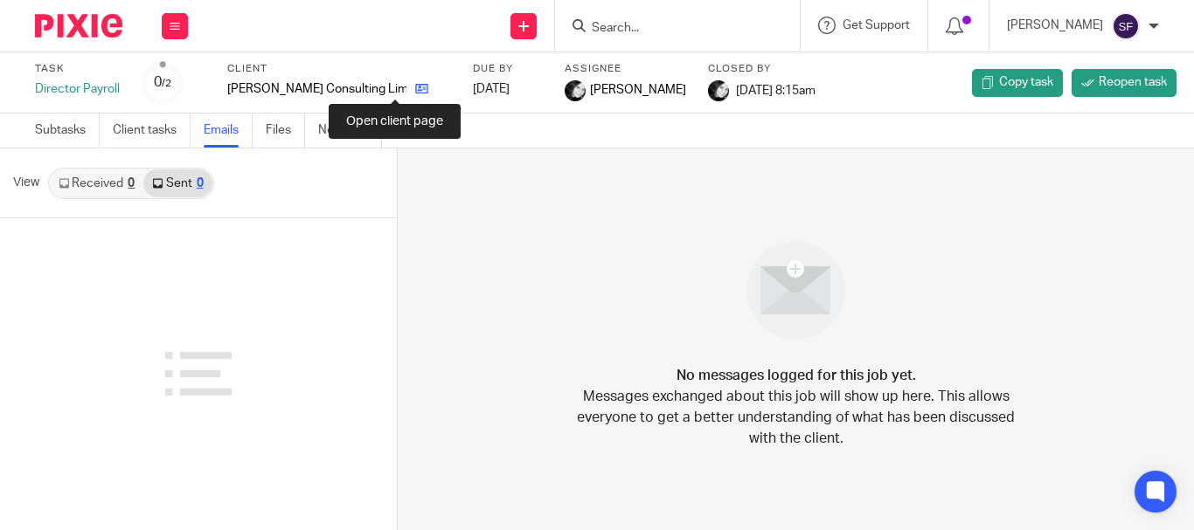
click at [415, 92] on icon at bounding box center [421, 88] width 13 height 13
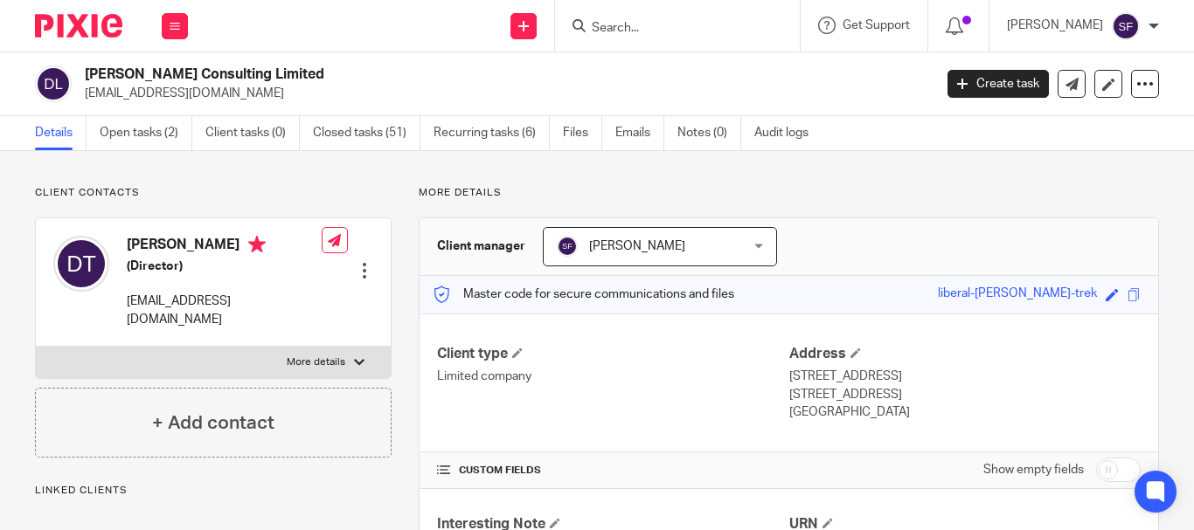
click at [622, 134] on link "Emails" at bounding box center [639, 133] width 49 height 34
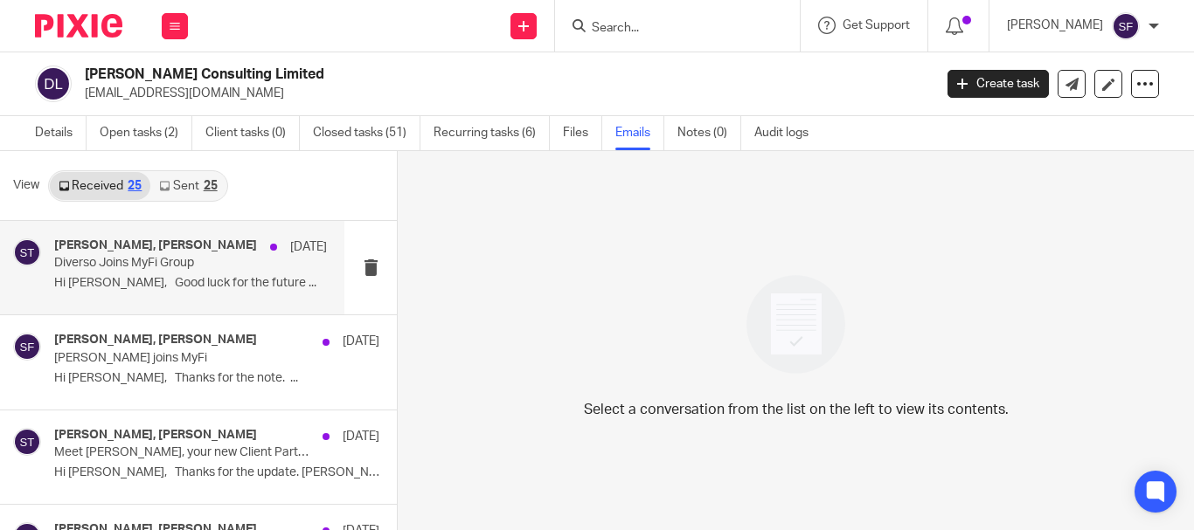
click at [175, 258] on p "Diverso Joins MyFi Group" at bounding box center [163, 263] width 218 height 15
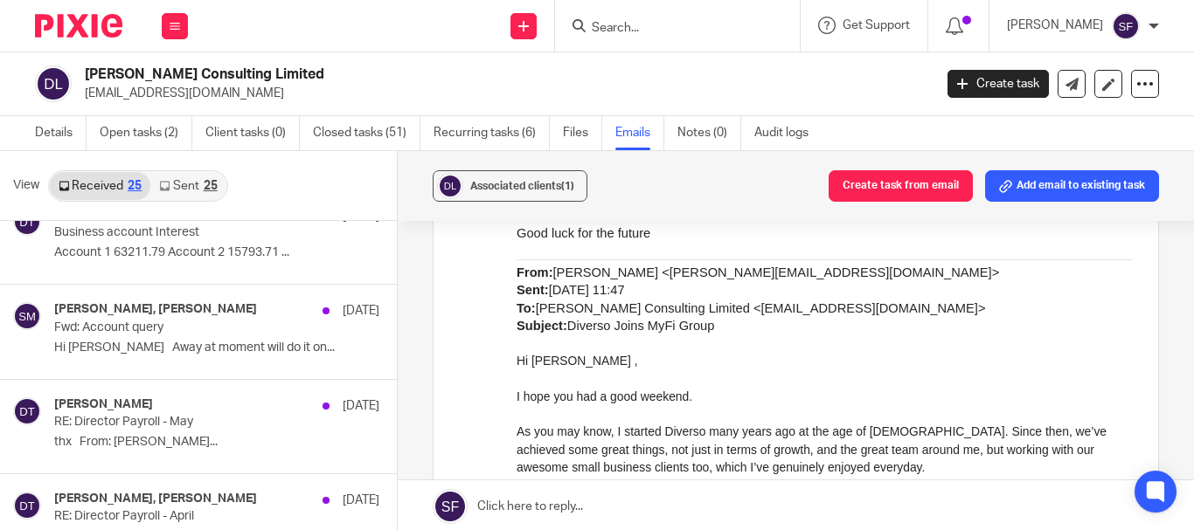
scroll to position [524, 0]
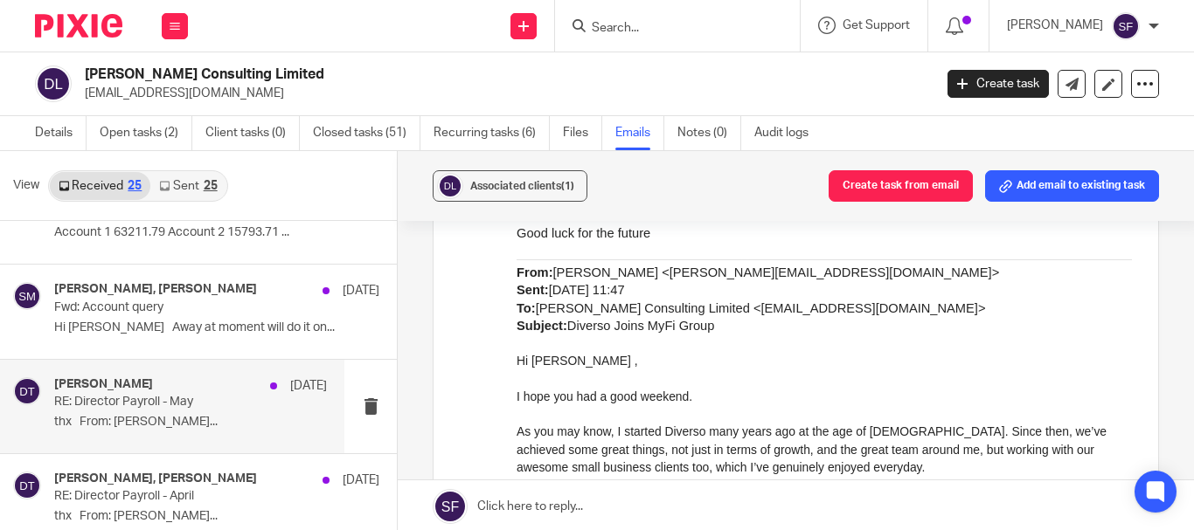
click at [128, 423] on p "thx From: Sam McGaley..." at bounding box center [190, 422] width 273 height 15
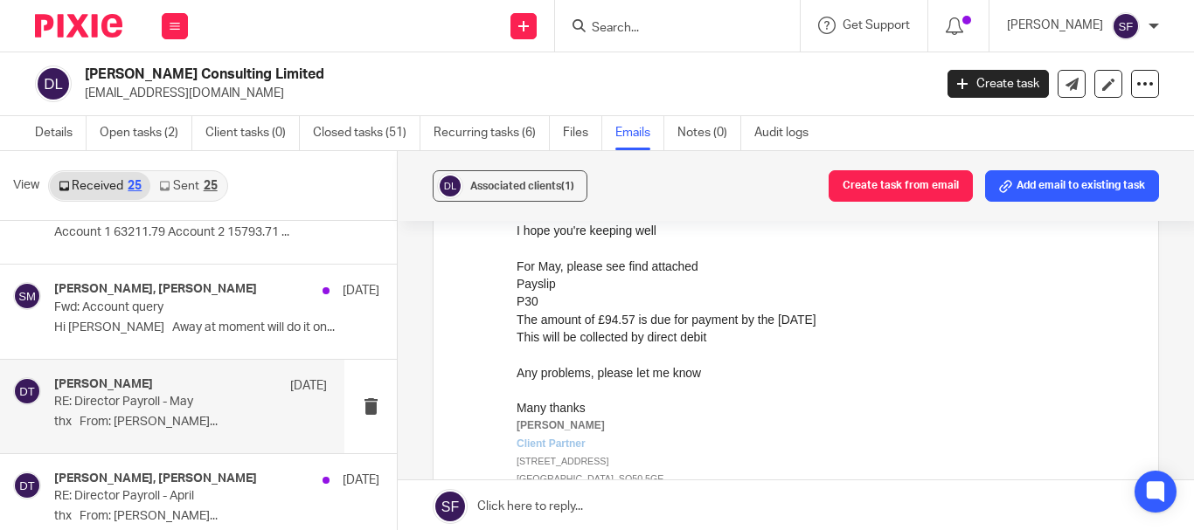
scroll to position [262, 0]
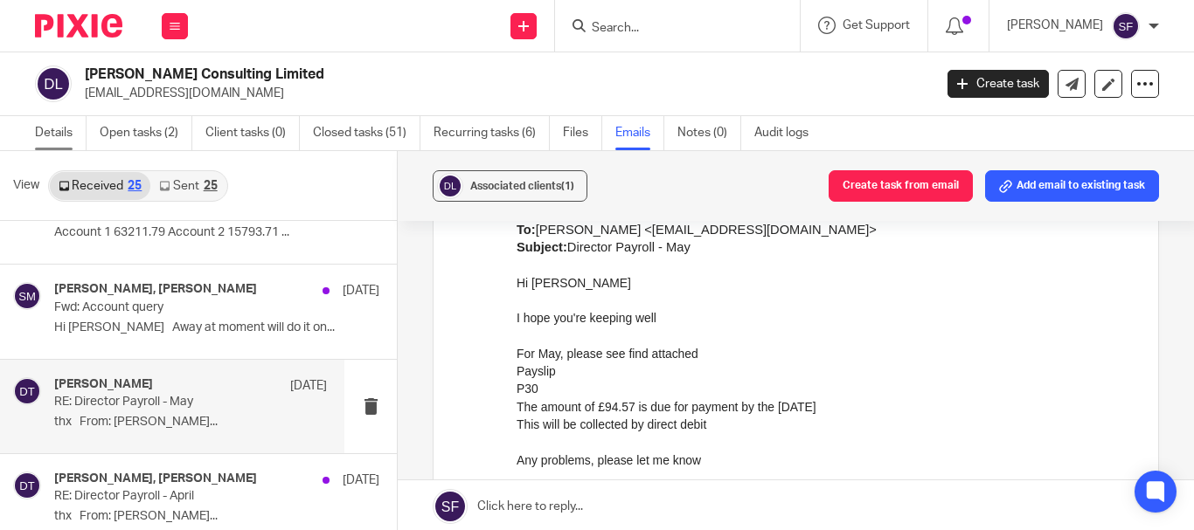
click at [60, 134] on link "Details" at bounding box center [61, 133] width 52 height 34
click at [128, 128] on link "Open tasks (2)" at bounding box center [146, 133] width 93 height 34
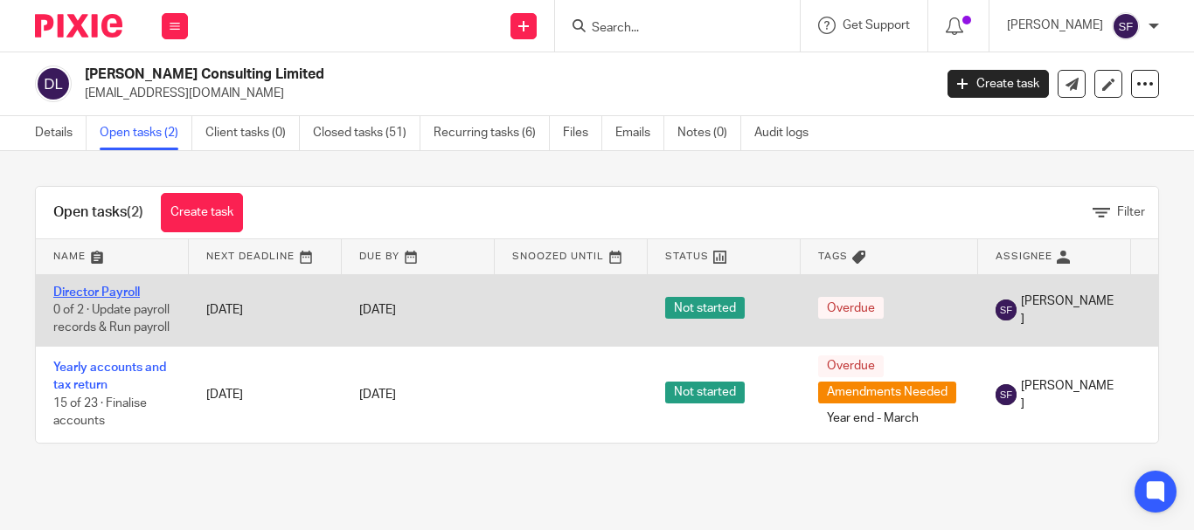
click at [88, 290] on link "Director Payroll" at bounding box center [96, 293] width 87 height 12
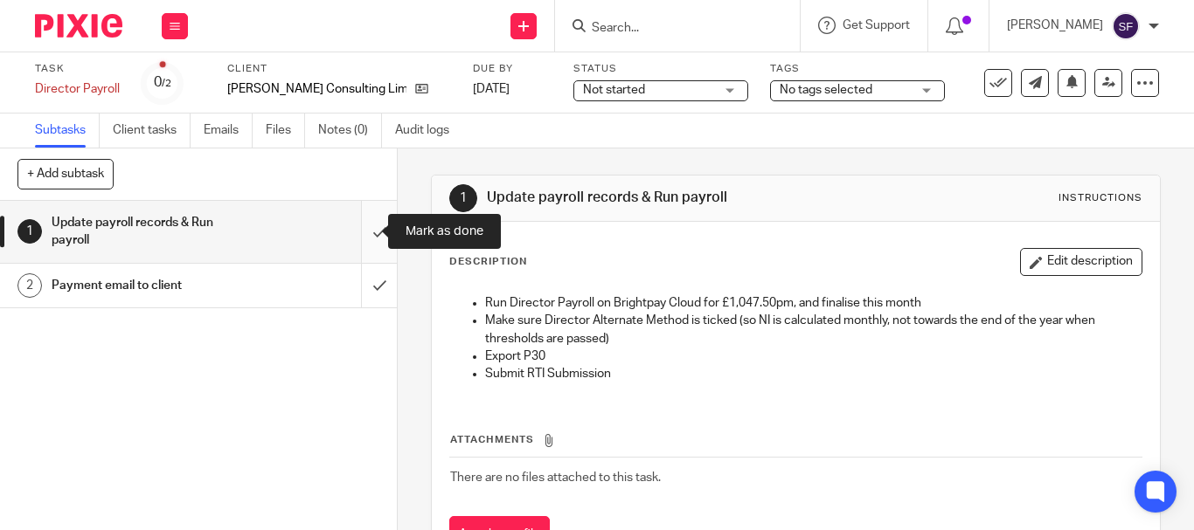
click at [372, 227] on input "submit" at bounding box center [198, 232] width 397 height 62
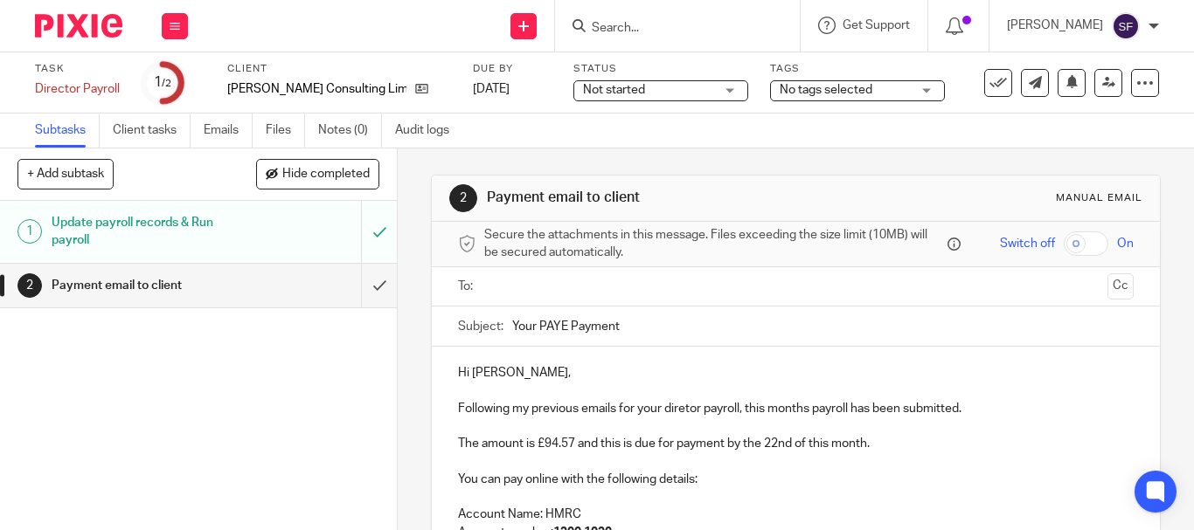
scroll to position [175, 0]
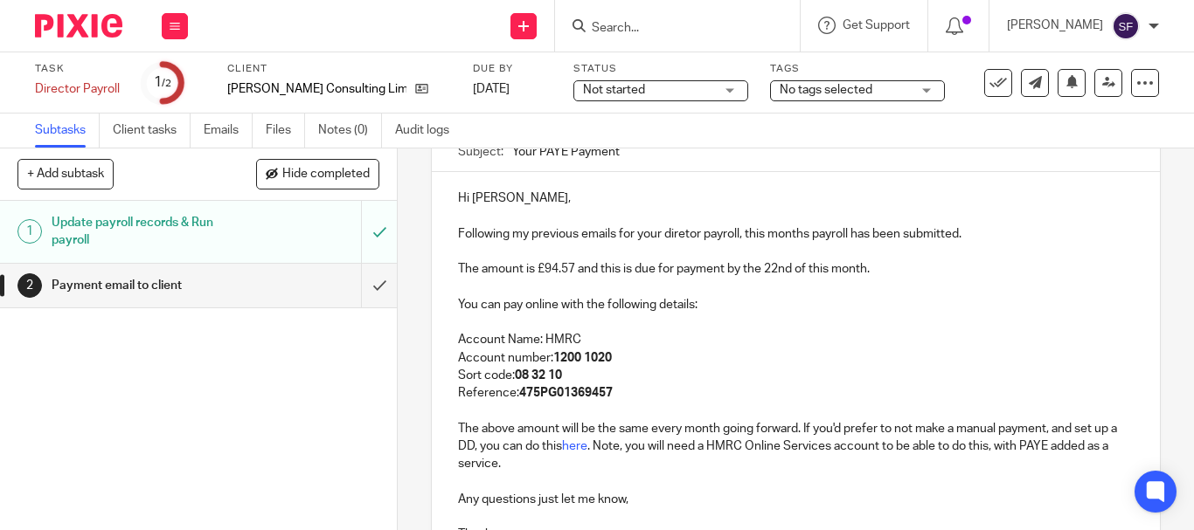
click at [692, 233] on p "Following my previous emails for your diretor payroll, this months payroll has …" at bounding box center [795, 233] width 675 height 17
click at [679, 236] on p "Following my previous emails for your diretor payroll, this months payroll has …" at bounding box center [795, 233] width 675 height 17
drag, startPoint x: 805, startPoint y: 267, endPoint x: 816, endPoint y: 267, distance: 11.4
click at [816, 267] on p "The amount is £94.57 and this is due for payment by the 22nd of this month." at bounding box center [795, 268] width 675 height 17
click at [823, 269] on p "The amount is £94.57 and this is due for payment by the 22nd of this month." at bounding box center [795, 268] width 675 height 17
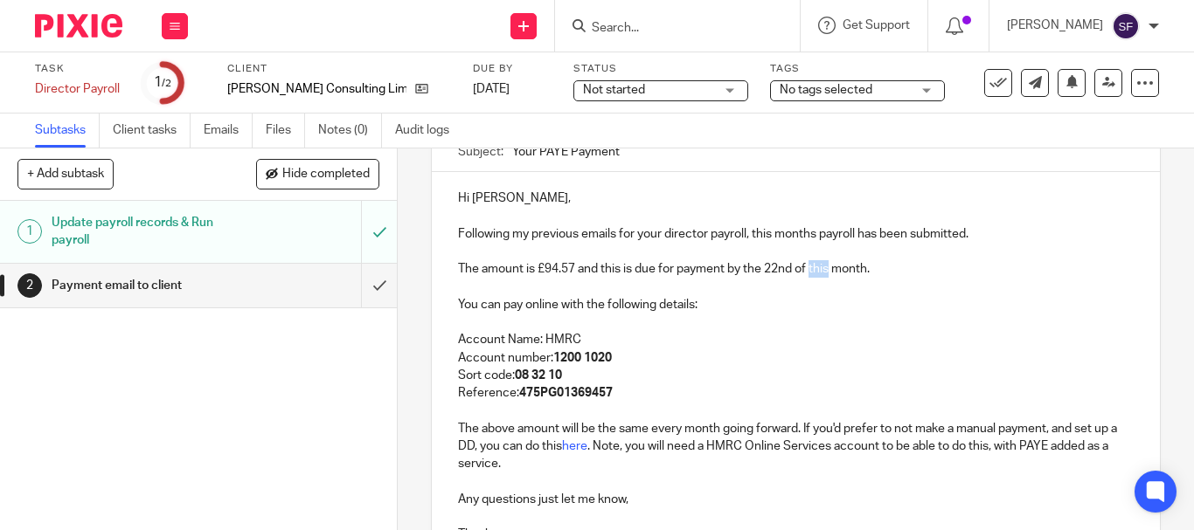
drag, startPoint x: 827, startPoint y: 269, endPoint x: 807, endPoint y: 269, distance: 20.1
click at [807, 269] on p "The amount is £94.57 and this is due for payment by the 22nd of this month." at bounding box center [795, 268] width 675 height 17
drag, startPoint x: 544, startPoint y: 340, endPoint x: 572, endPoint y: 337, distance: 29.0
click at [572, 337] on p "Account Name: HMRC" at bounding box center [795, 339] width 675 height 17
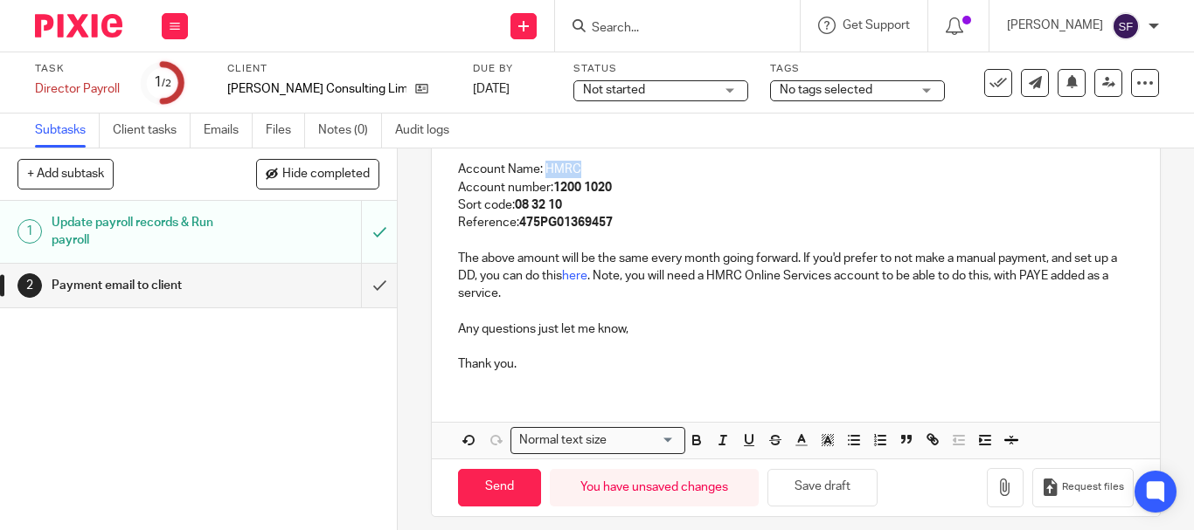
scroll to position [350, 0]
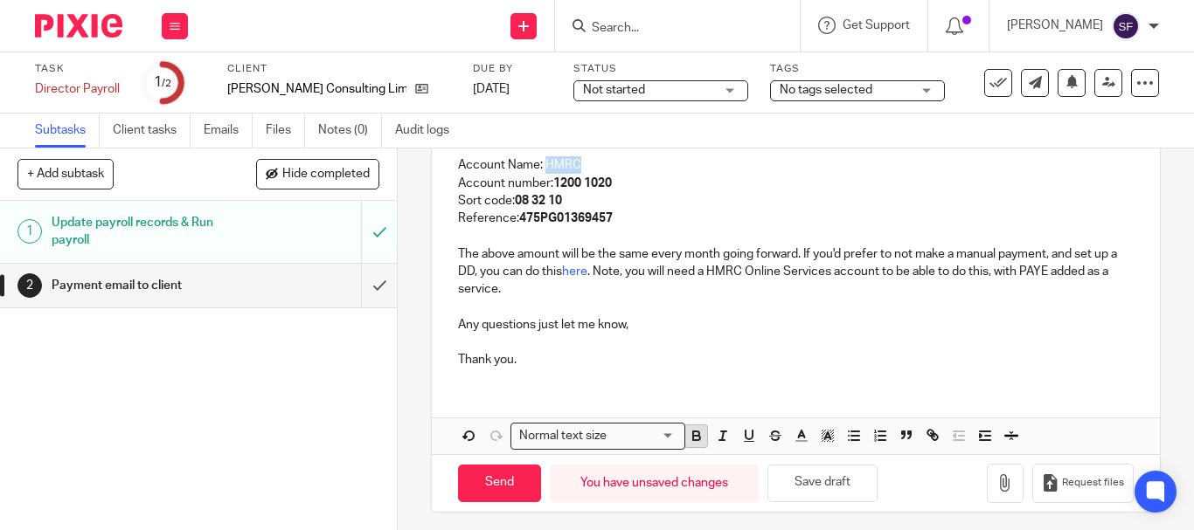
click at [698, 441] on icon "button" at bounding box center [697, 436] width 16 height 16
click at [686, 301] on p at bounding box center [795, 306] width 675 height 17
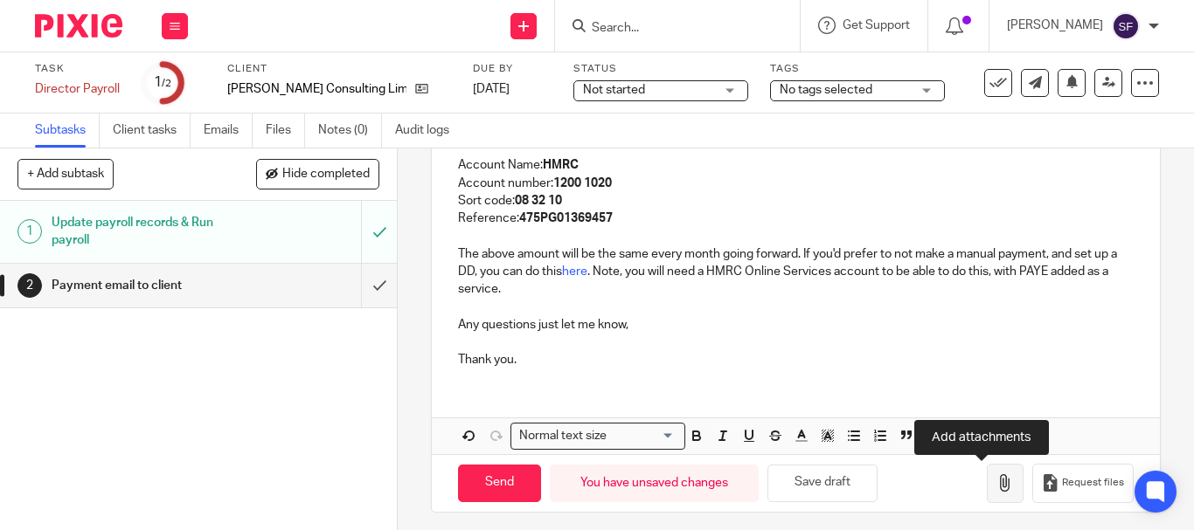
click at [996, 488] on icon "button" at bounding box center [1004, 483] width 17 height 17
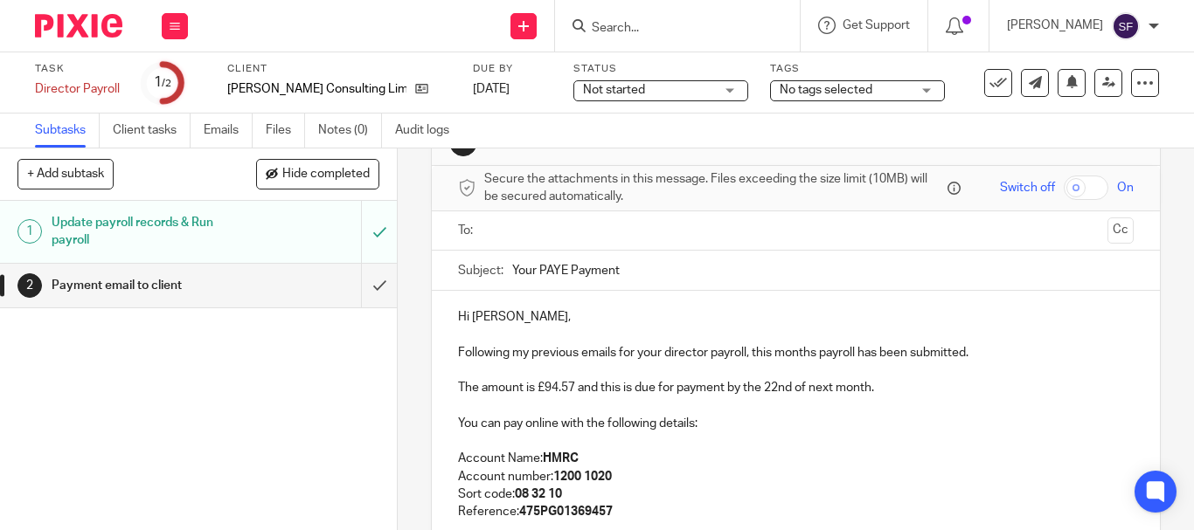
scroll to position [87, 0]
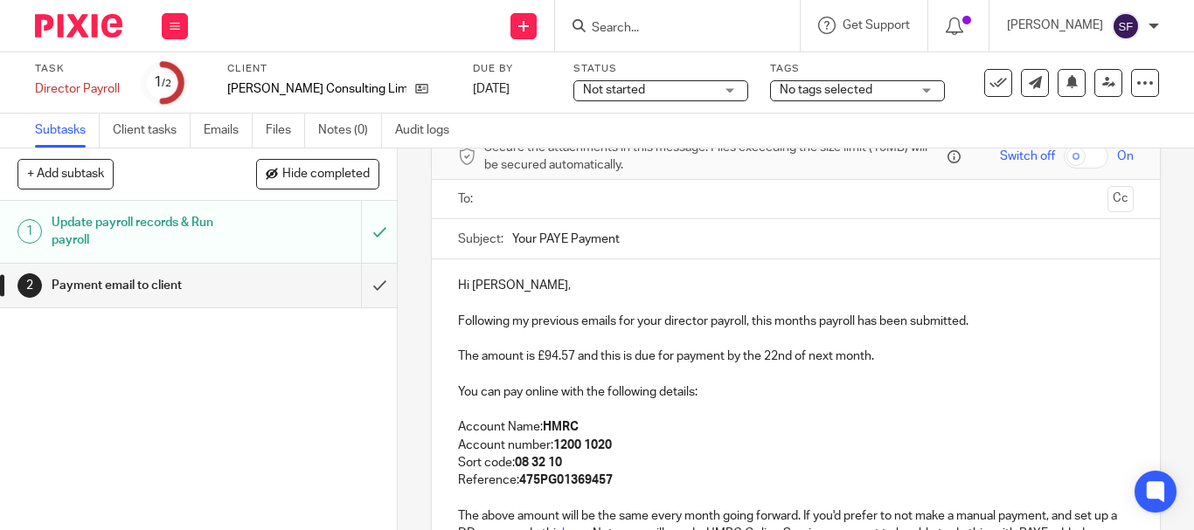
click at [502, 199] on input "text" at bounding box center [794, 200] width 609 height 20
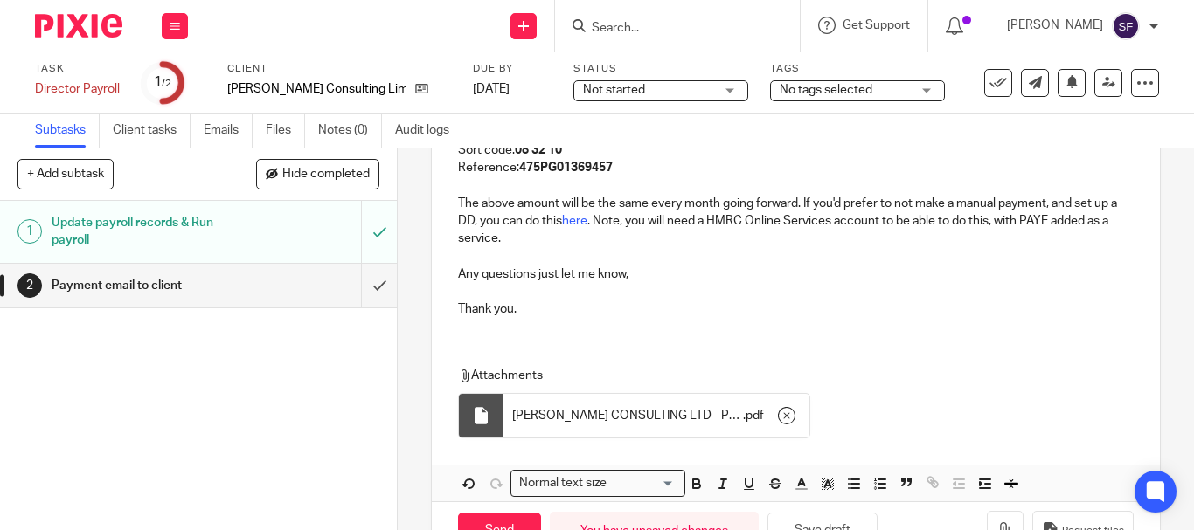
scroll to position [461, 0]
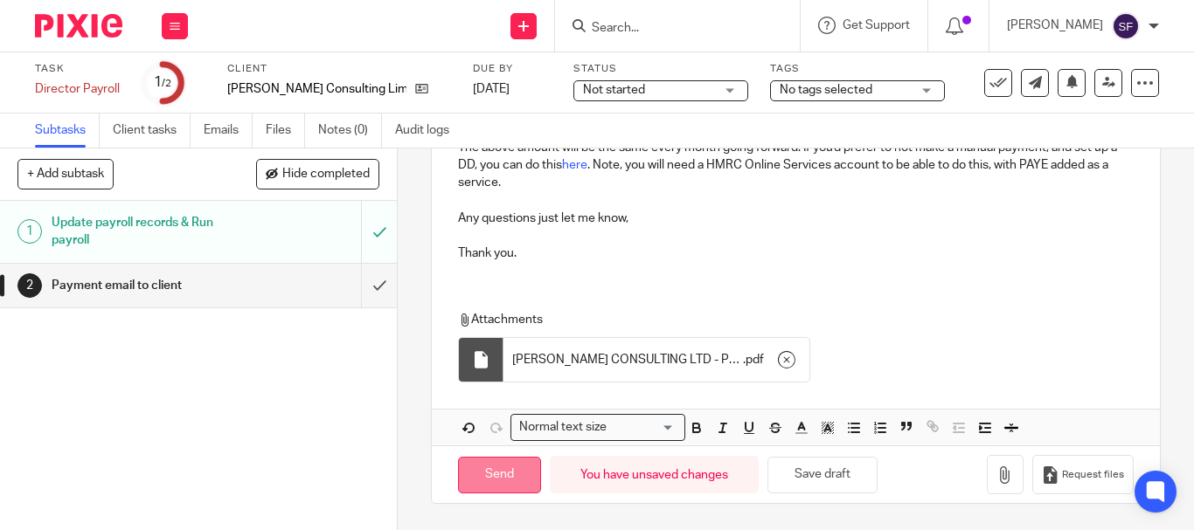
click at [506, 459] on input "Send" at bounding box center [499, 476] width 83 height 38
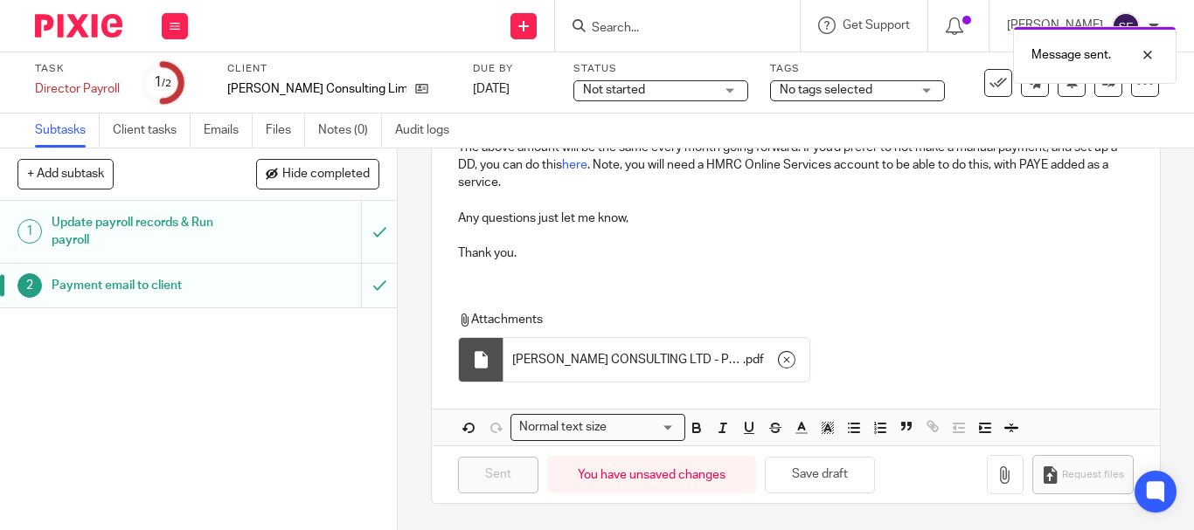
type input "Sent"
click at [990, 87] on icon at bounding box center [997, 82] width 17 height 17
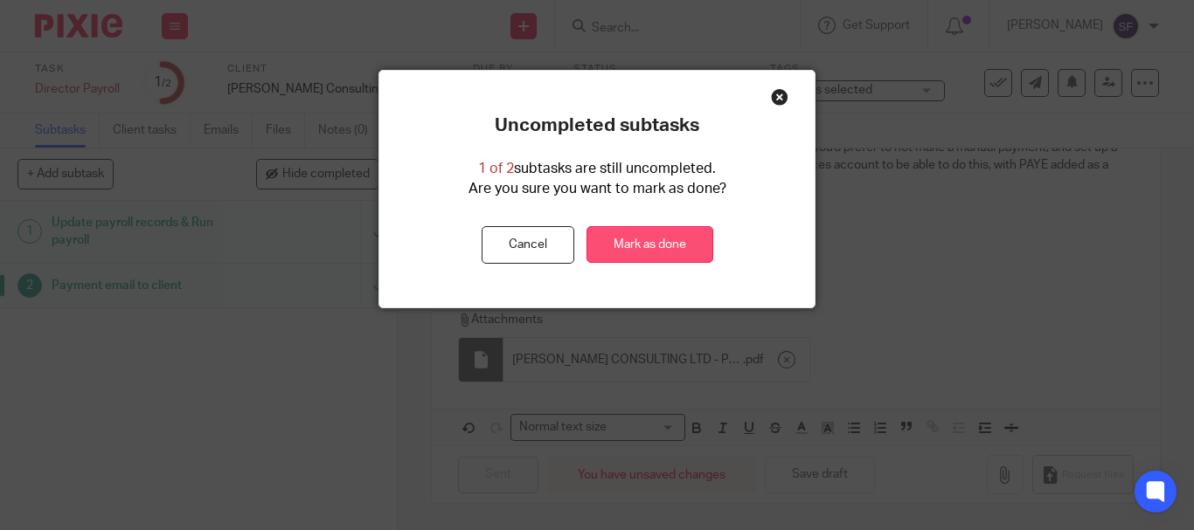
click at [657, 237] on link "Mark as done" at bounding box center [649, 245] width 127 height 38
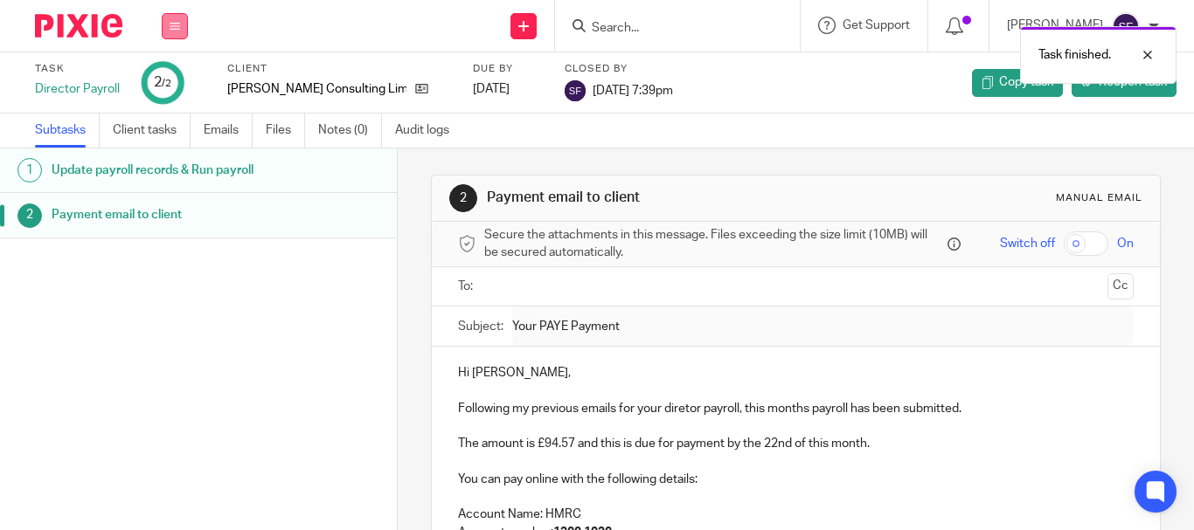
click at [184, 15] on button at bounding box center [175, 26] width 26 height 26
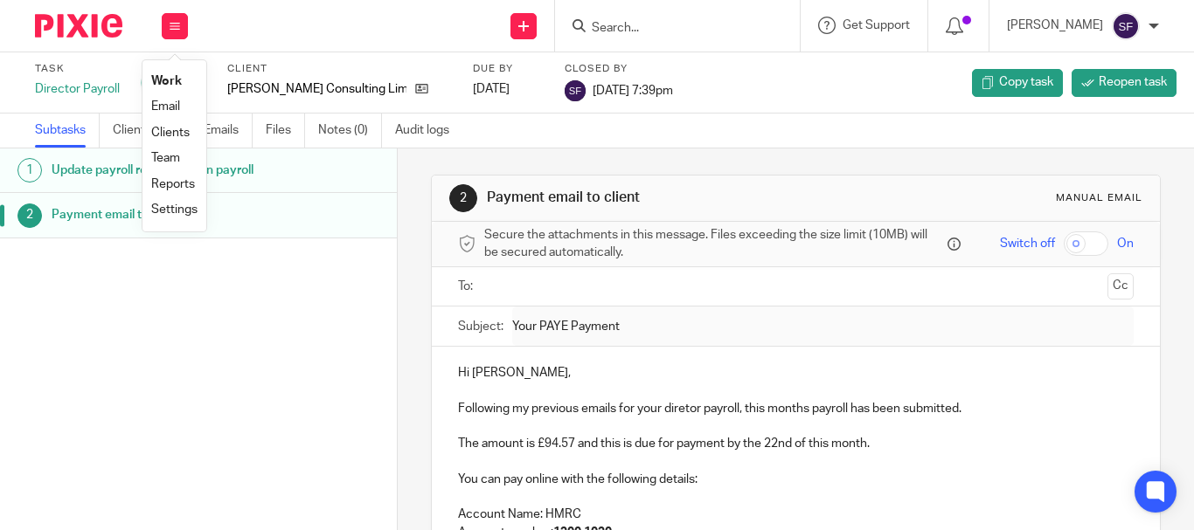
click at [172, 154] on link "Team" at bounding box center [165, 158] width 29 height 12
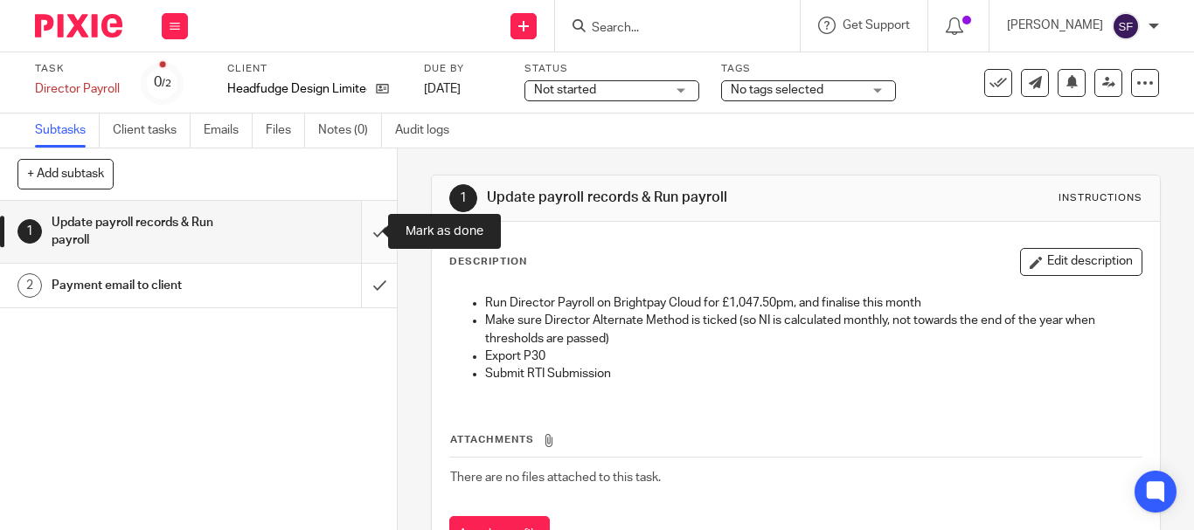
click at [353, 234] on input "submit" at bounding box center [198, 232] width 397 height 62
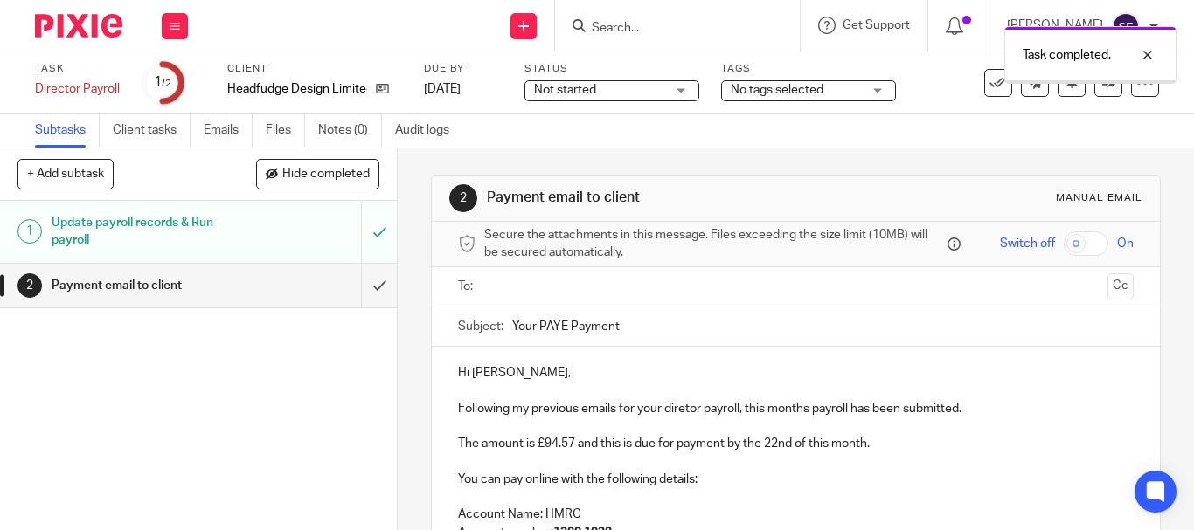
scroll to position [87, 0]
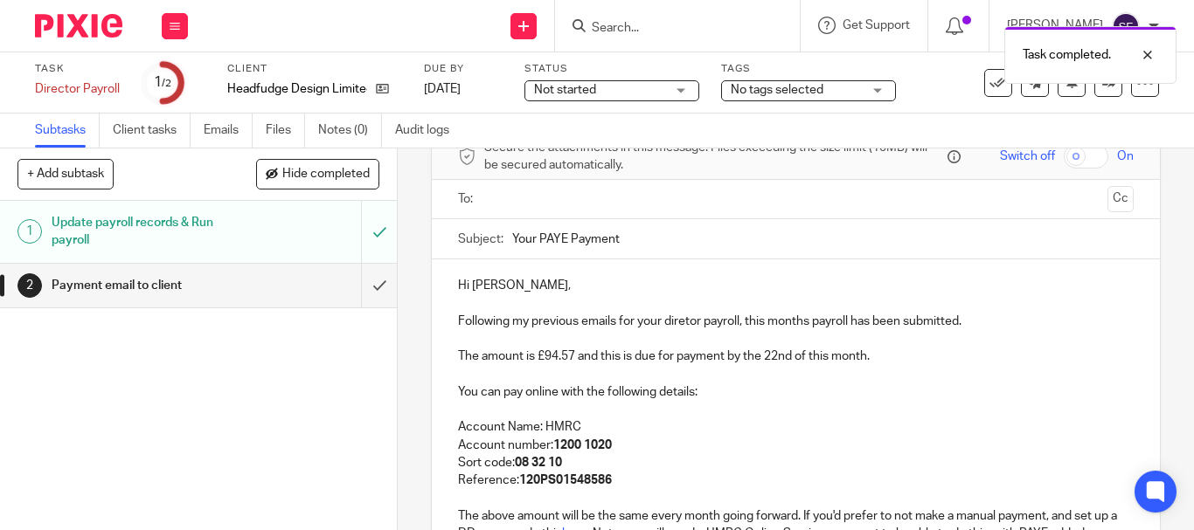
click at [681, 314] on p "Following my previous emails for your diretor payroll, this months payroll has …" at bounding box center [795, 321] width 675 height 17
click at [682, 313] on p "Following my previous emails for your diretor payroll, this months payroll has …" at bounding box center [795, 321] width 675 height 17
click at [682, 322] on p "Following my previous emails for your diretor payroll, this months payroll has …" at bounding box center [795, 321] width 675 height 17
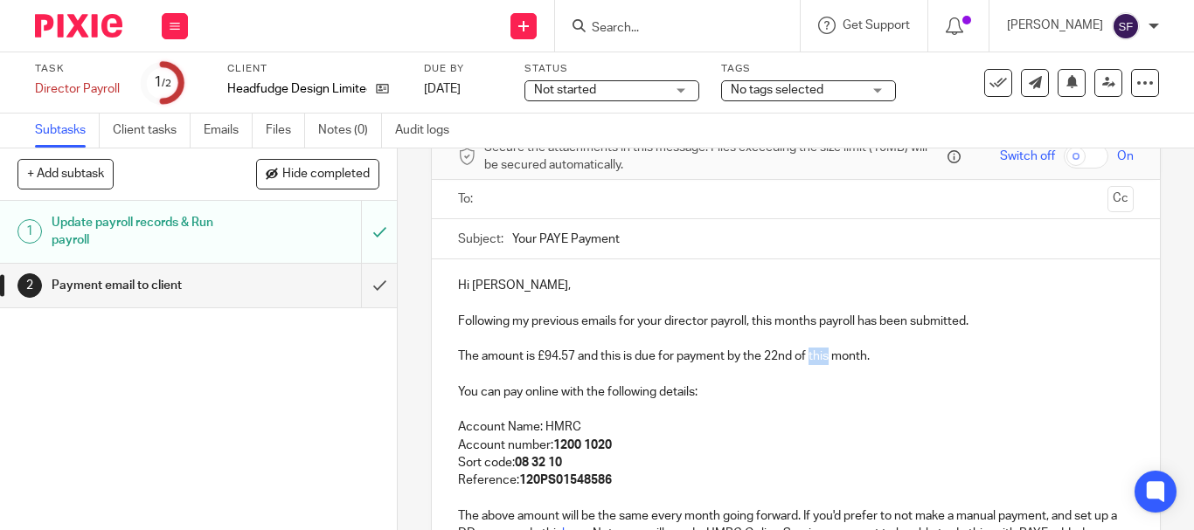
drag, startPoint x: 808, startPoint y: 357, endPoint x: 826, endPoint y: 357, distance: 17.5
click at [826, 357] on p "The amount is £94.57 and this is due for payment by the 22nd of this month." at bounding box center [795, 356] width 675 height 17
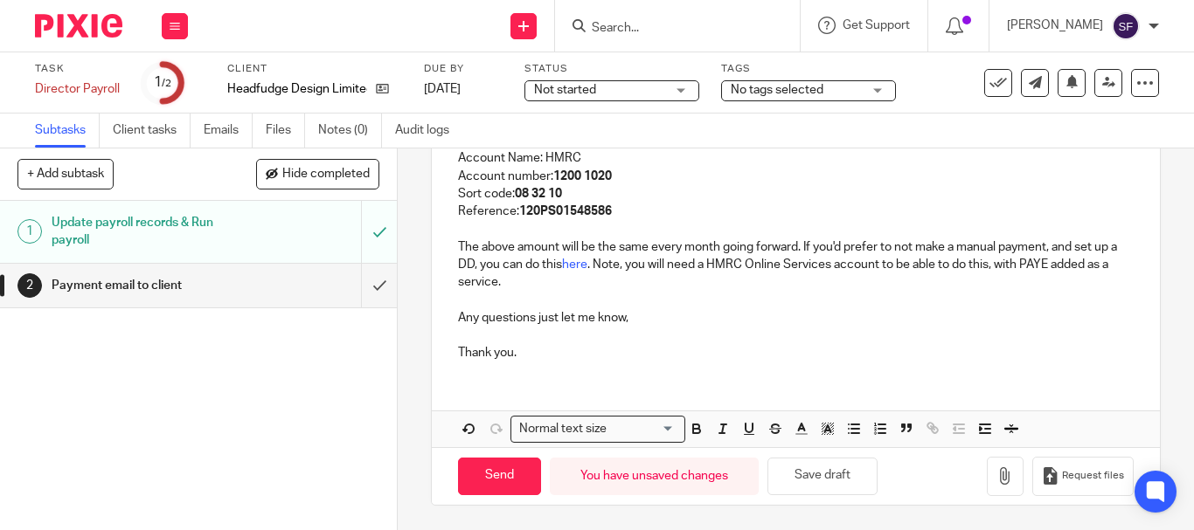
scroll to position [358, 0]
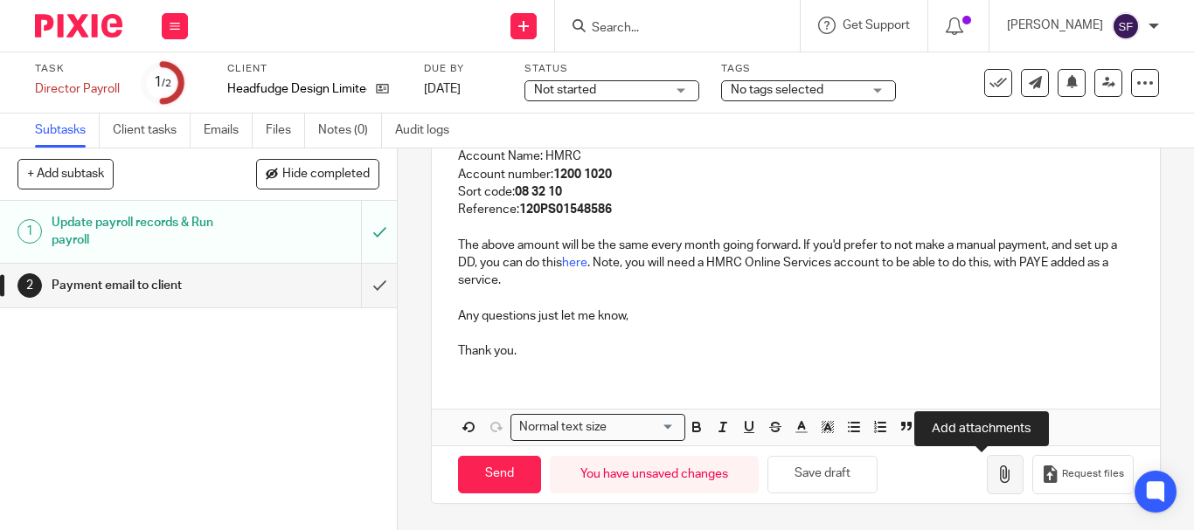
click at [996, 482] on icon "button" at bounding box center [1004, 474] width 17 height 17
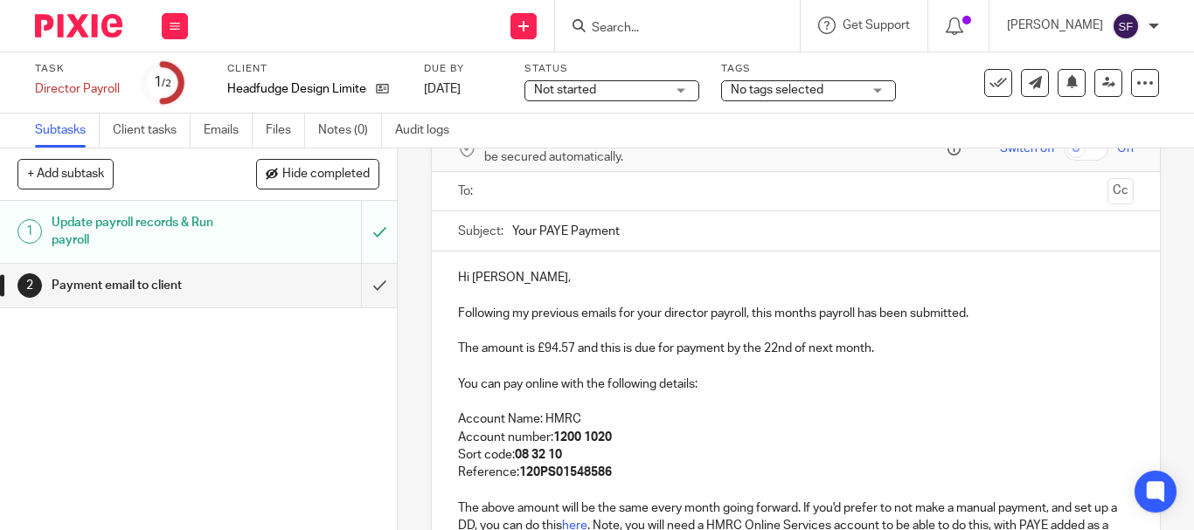
scroll to position [9, 0]
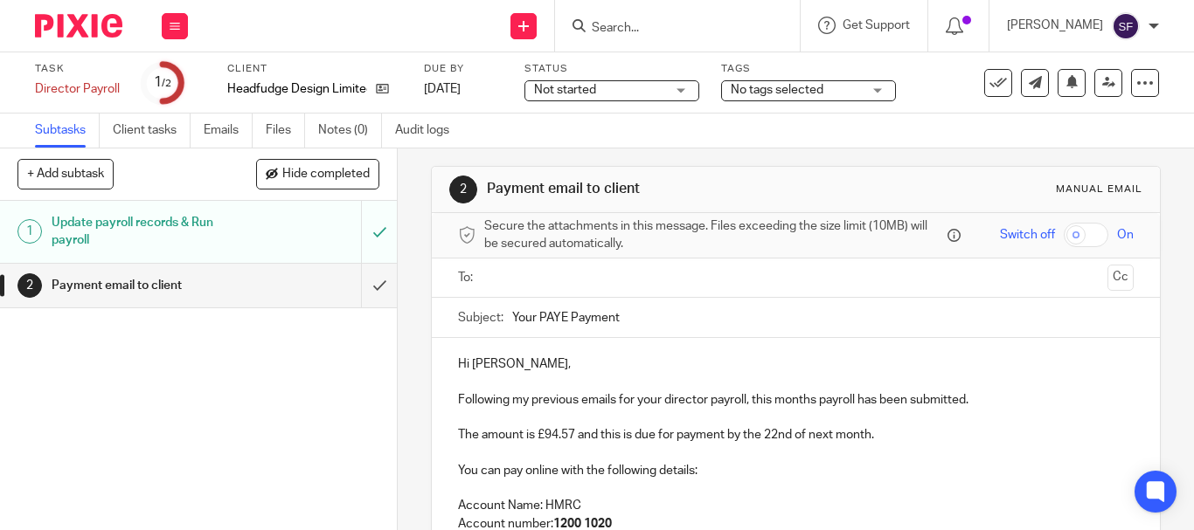
click at [524, 276] on input "text" at bounding box center [794, 278] width 609 height 20
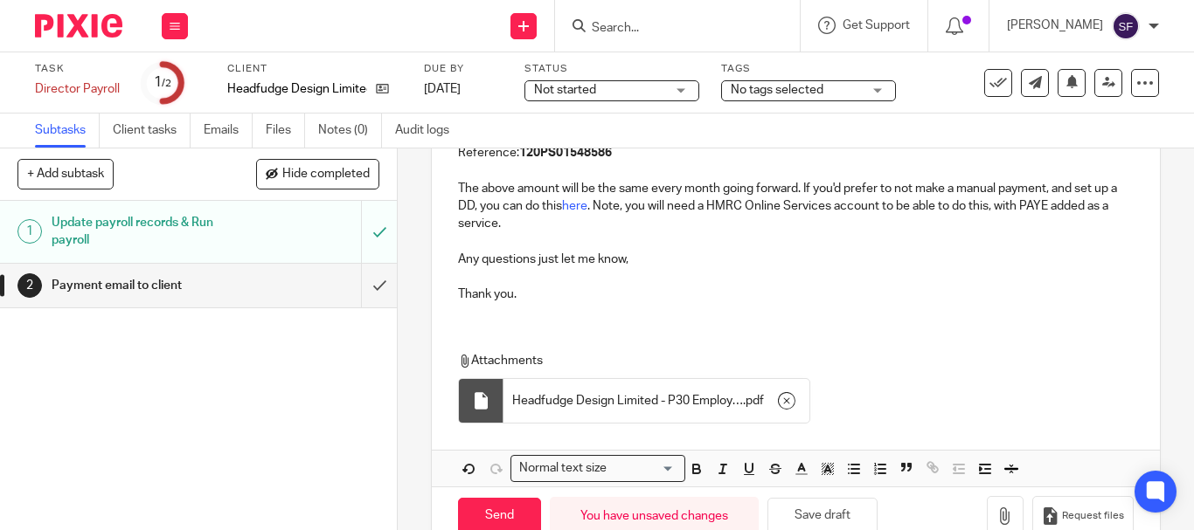
scroll to position [461, 0]
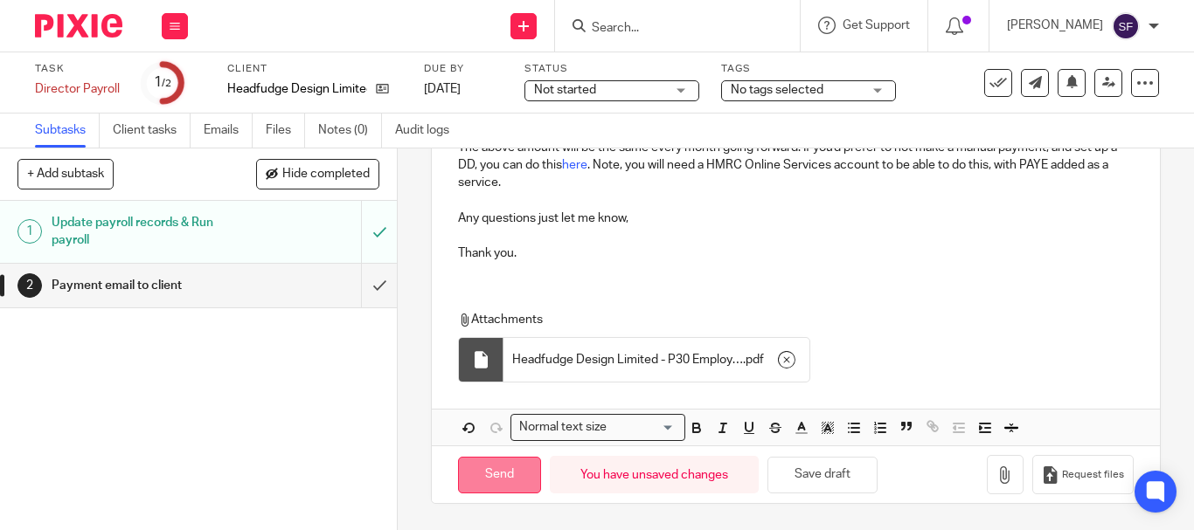
click at [488, 465] on input "Send" at bounding box center [499, 476] width 83 height 38
type input "Sent"
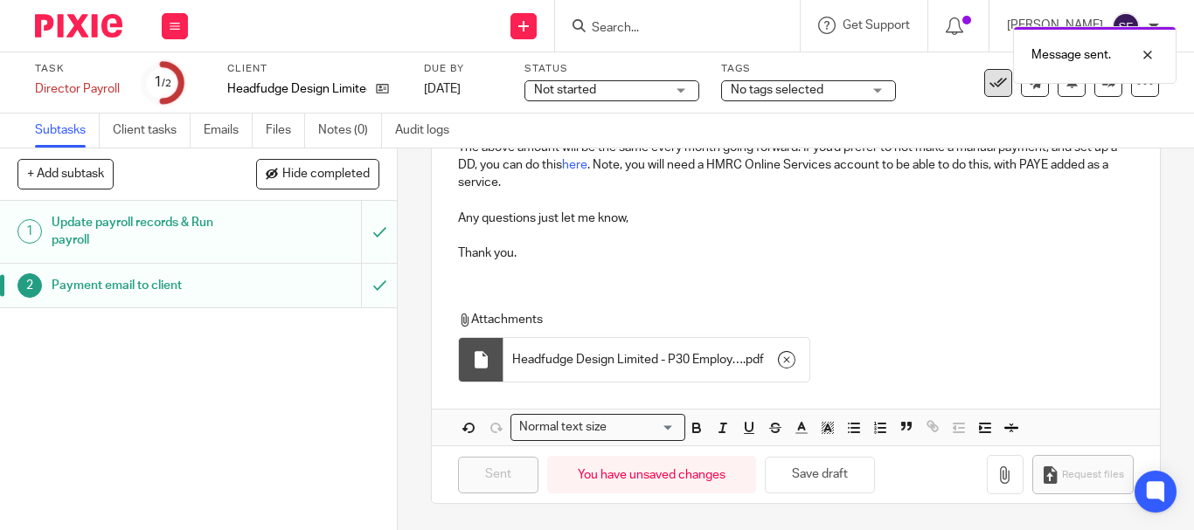
click at [989, 91] on icon at bounding box center [997, 82] width 17 height 17
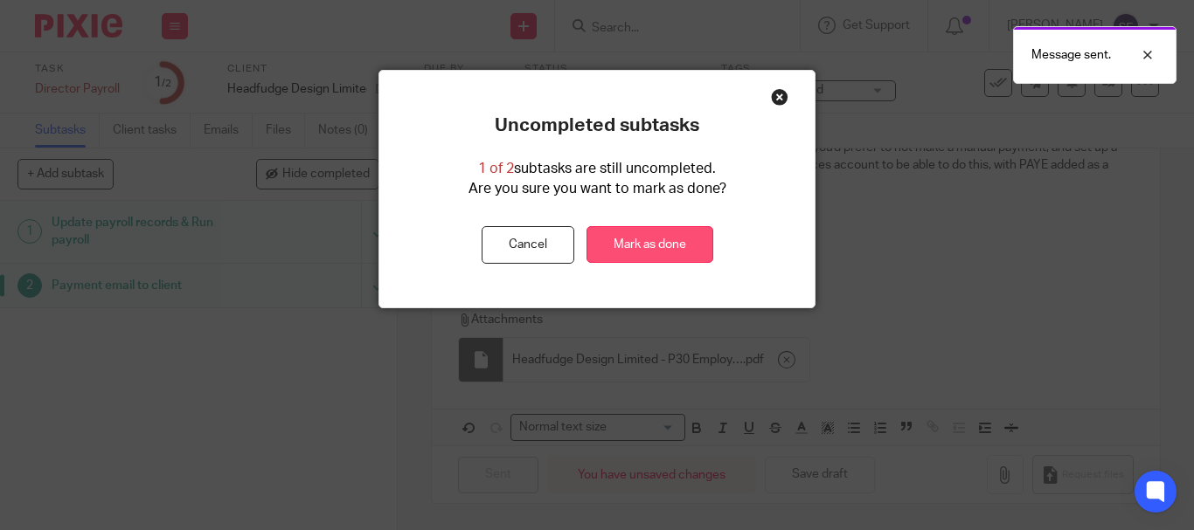
click at [669, 253] on link "Mark as done" at bounding box center [649, 245] width 127 height 38
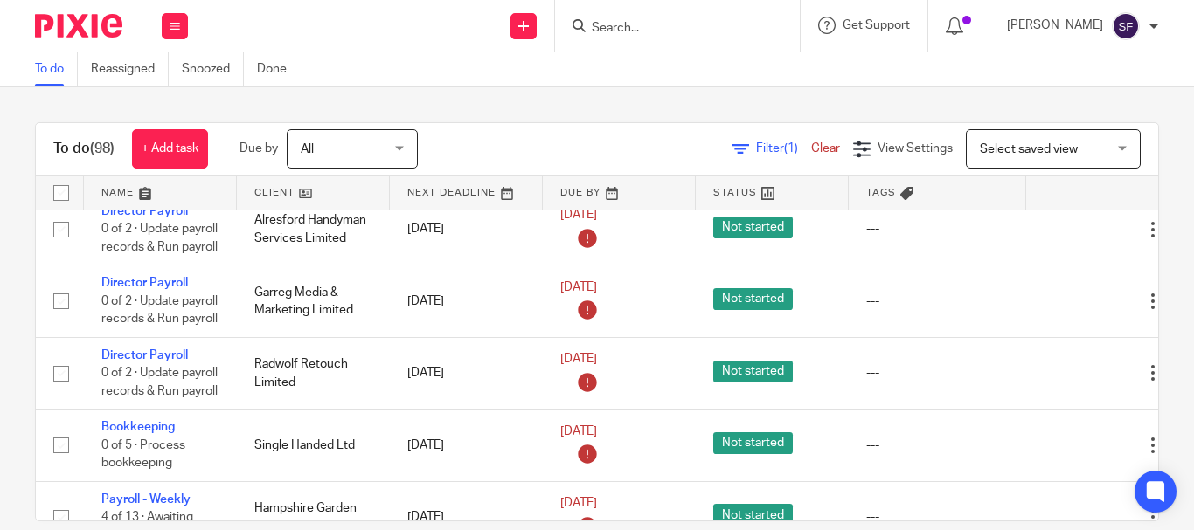
scroll to position [1223, 0]
